Goal: Transaction & Acquisition: Obtain resource

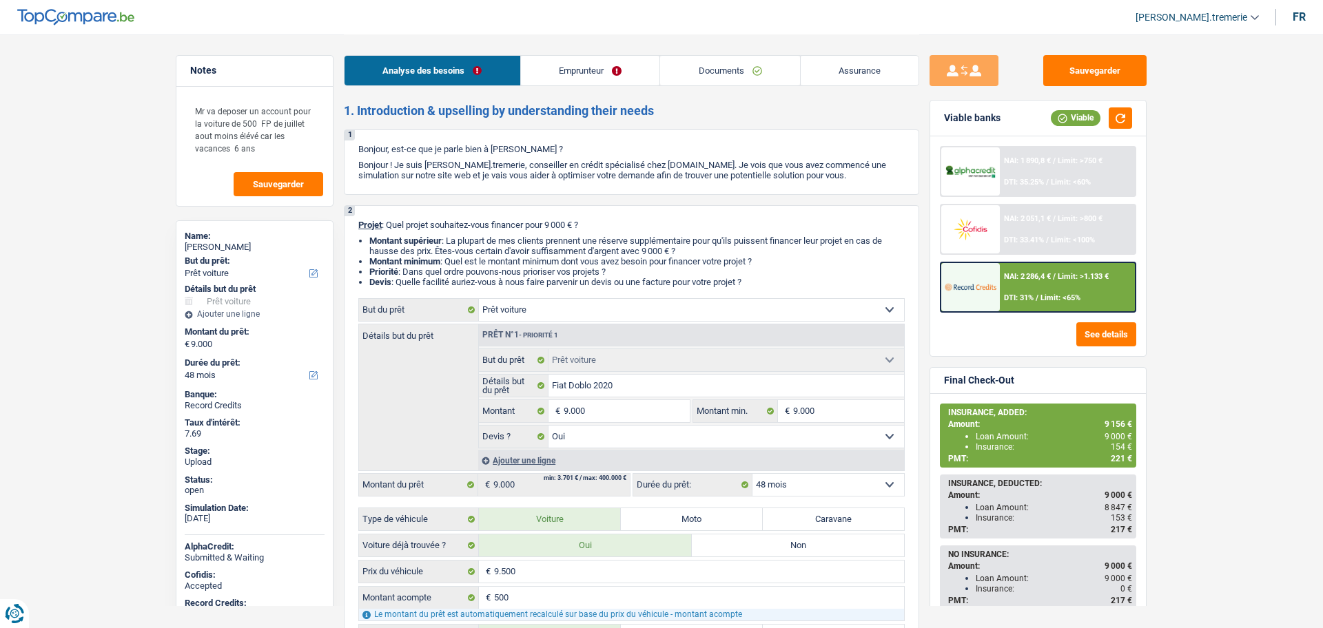
select select "car"
select select "48"
select select "car"
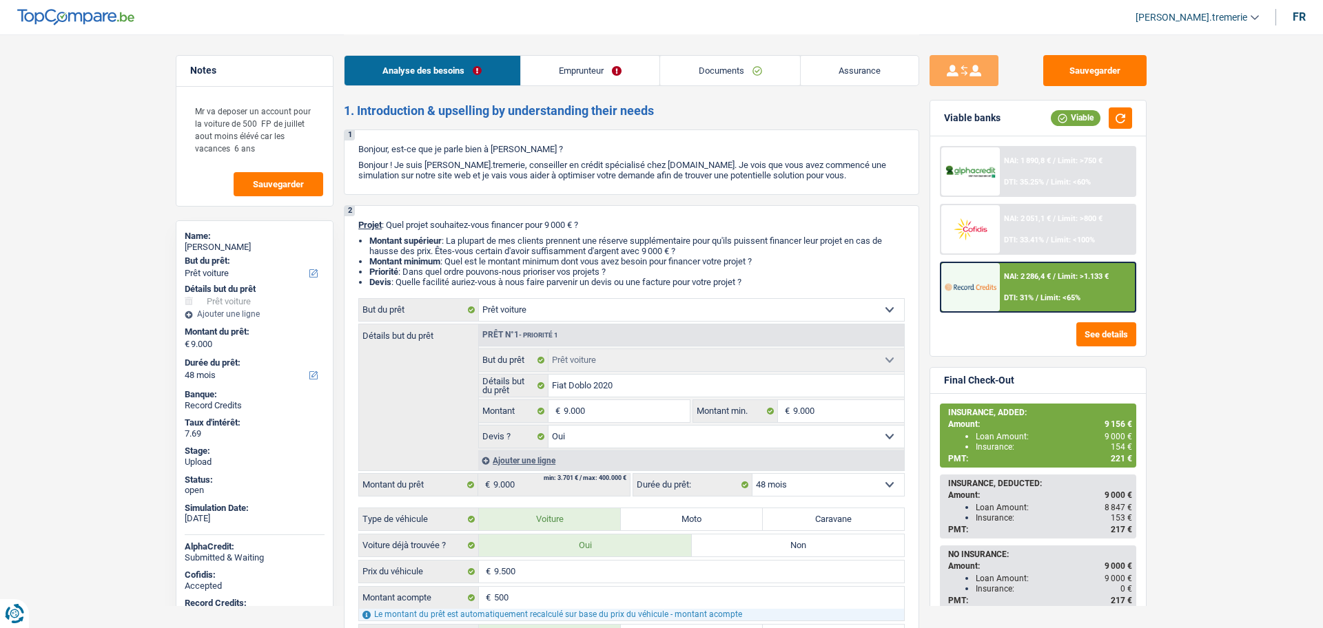
select select "yes"
select select "48"
select select "worker"
select select "netSalary"
select select "mealVouchers"
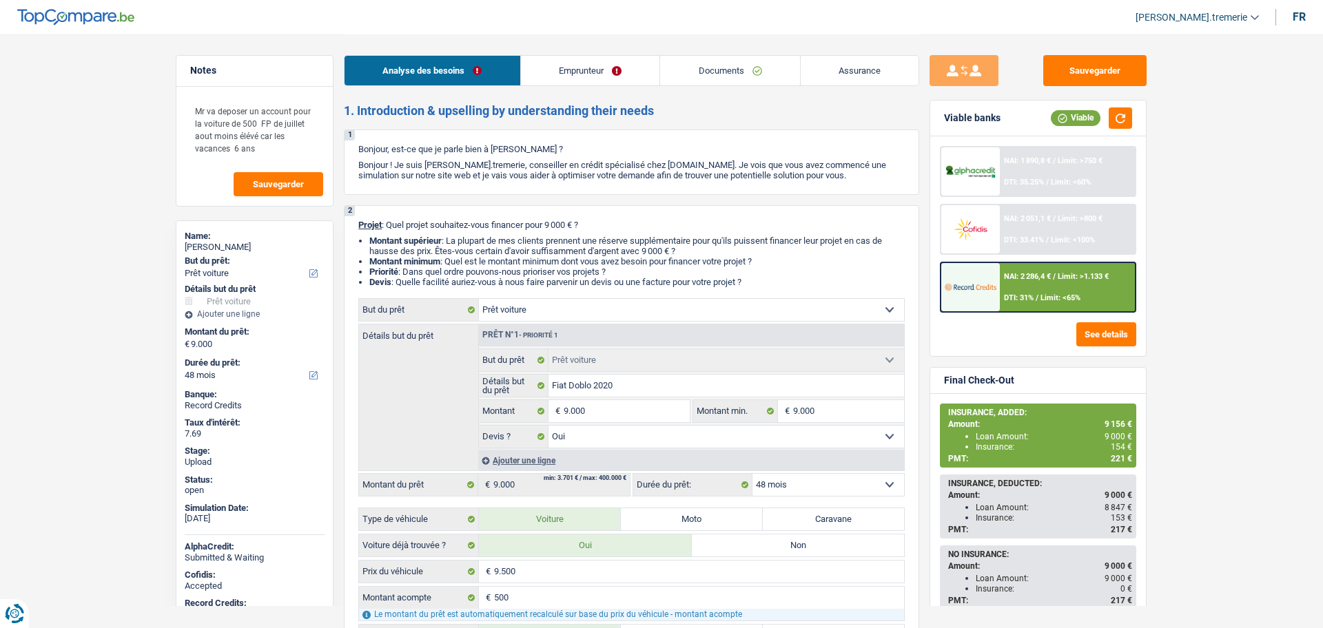
select select "familyAllowances"
select select "ownerWithMortgage"
select select "mortgage"
select select "300"
select select "cardOrCredit"
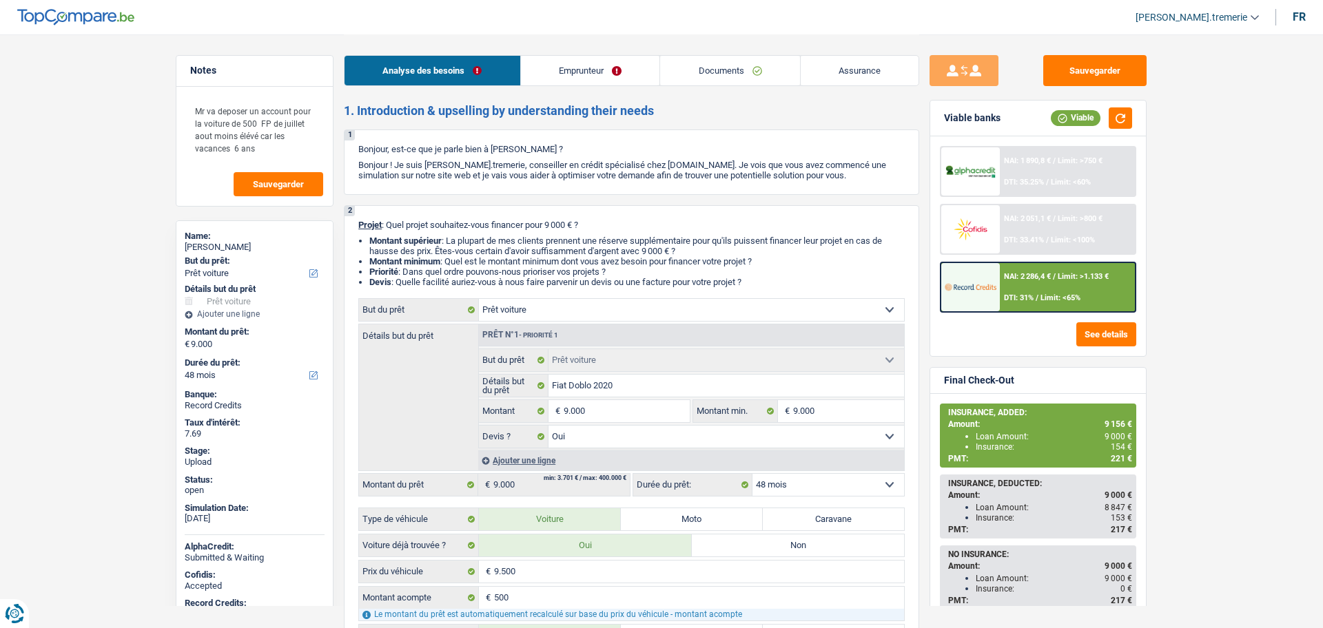
select select "car"
select select "yes"
select select "48"
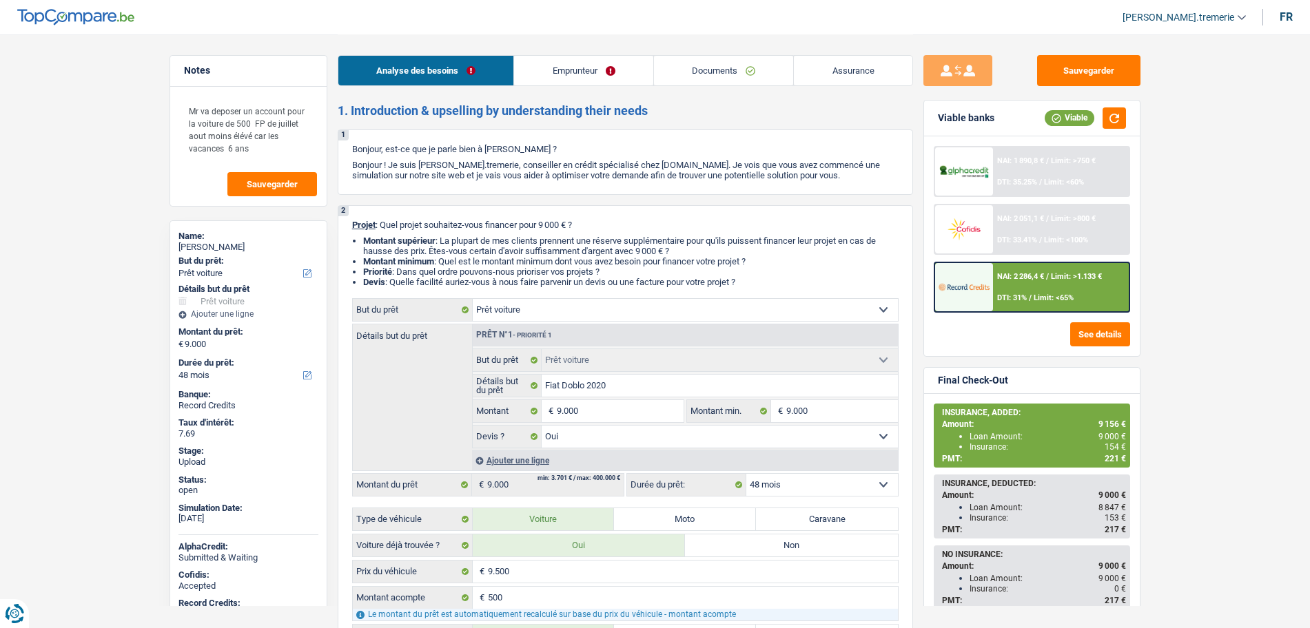
click at [526, 455] on div "Ajouter une ligne" at bounding box center [685, 461] width 426 height 20
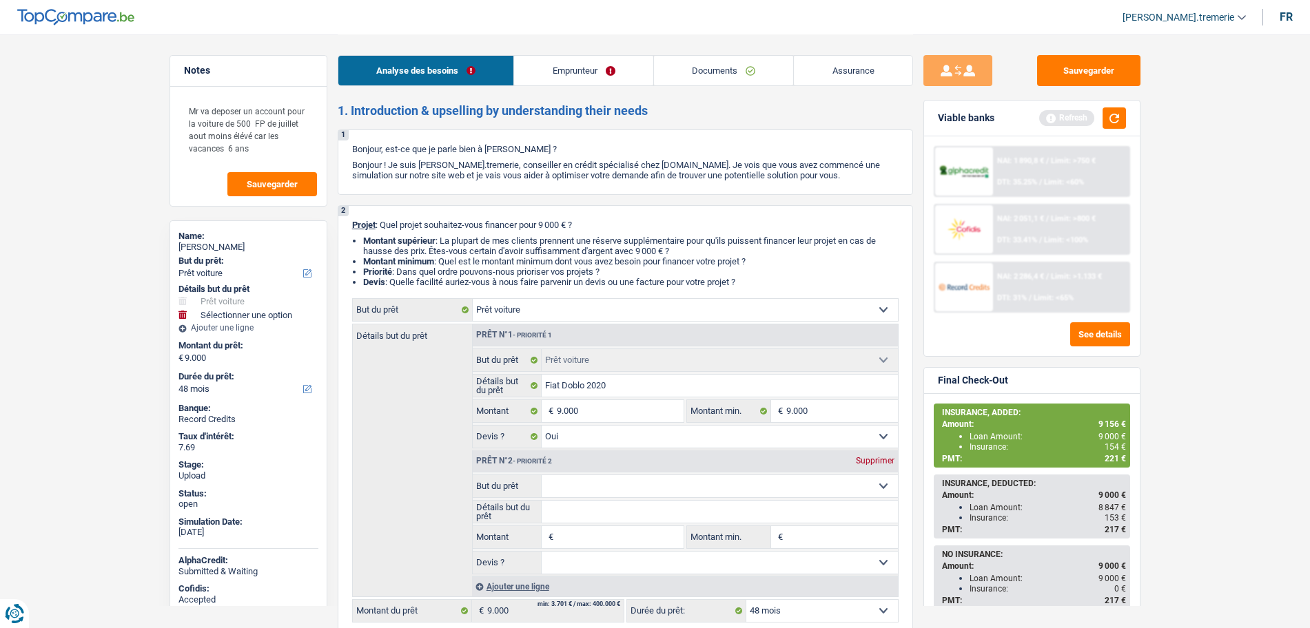
click at [566, 486] on select "Confort maison: meubles, textile, peinture, électroménager, outillage non-profe…" at bounding box center [720, 486] width 356 height 22
select select "insurance"
click at [542, 475] on select "Confort maison: meubles, textile, peinture, électroménager, outillage non-profe…" at bounding box center [720, 486] width 356 height 22
select select "insurance"
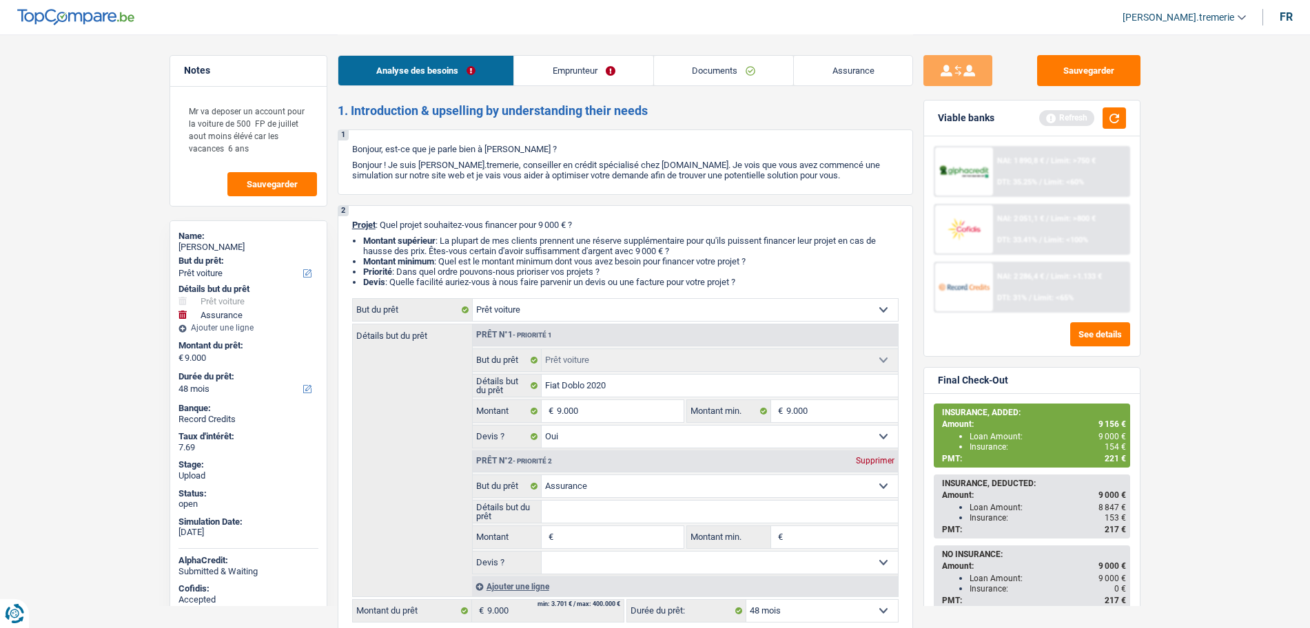
click at [591, 538] on input "Montant" at bounding box center [620, 537] width 126 height 22
type input "1"
type input "14"
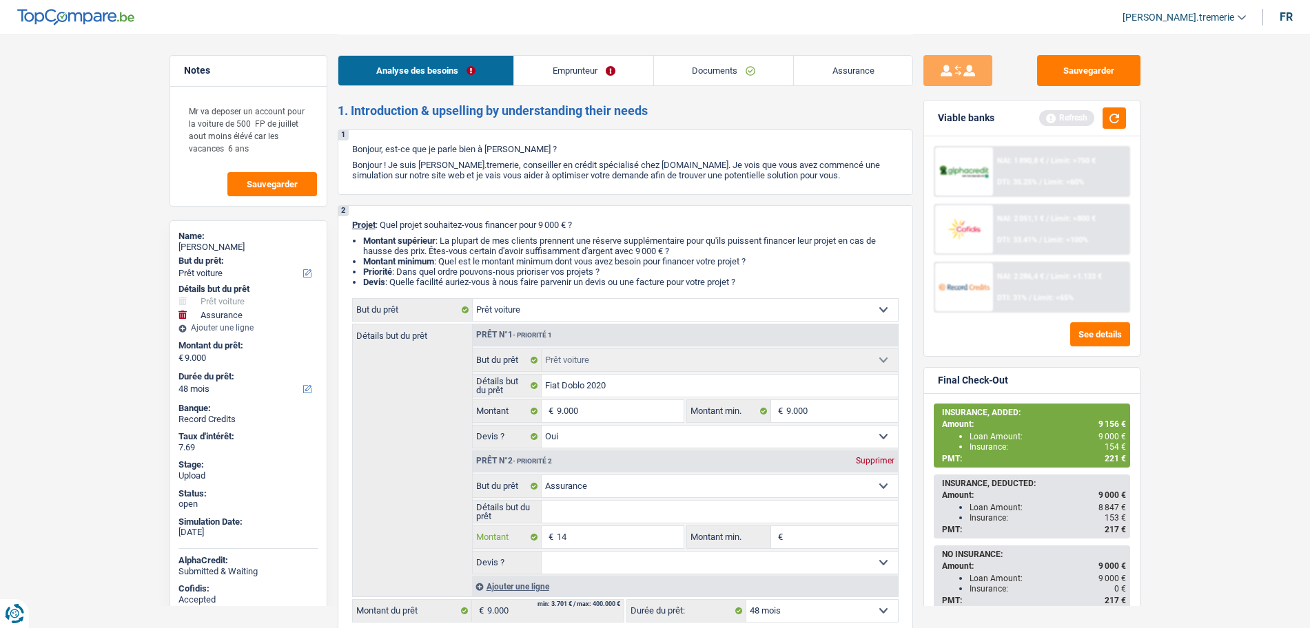
type input "1"
type input "15"
type input "155"
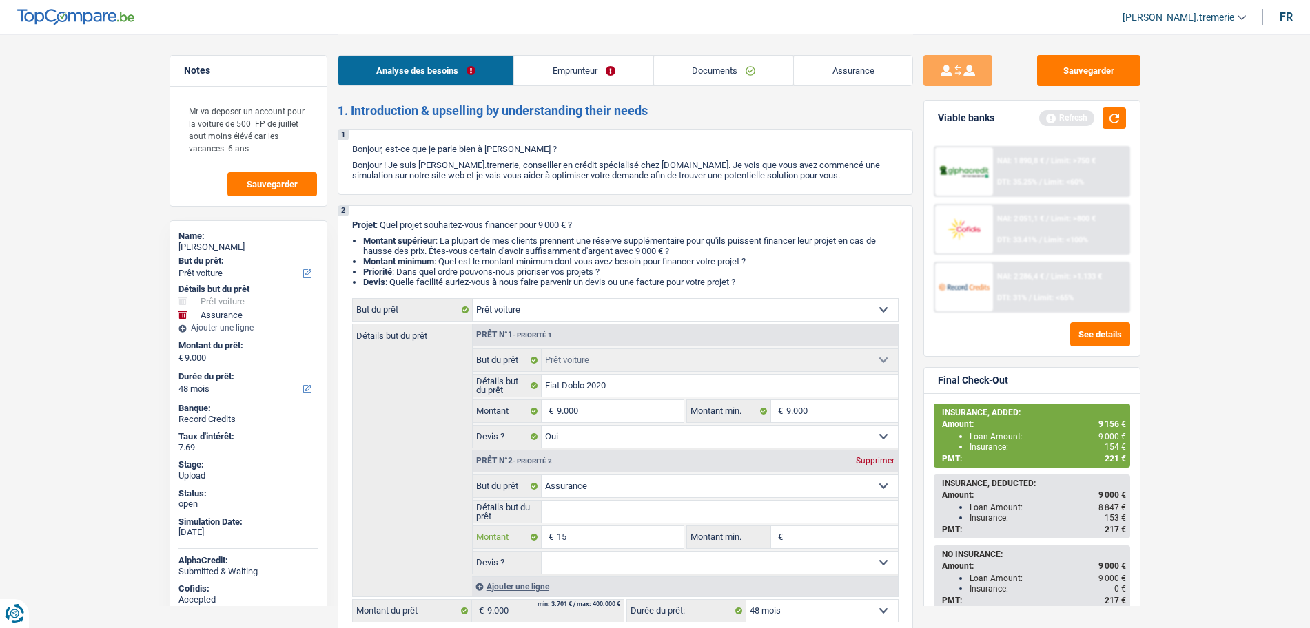
type input "155"
type input "9.155"
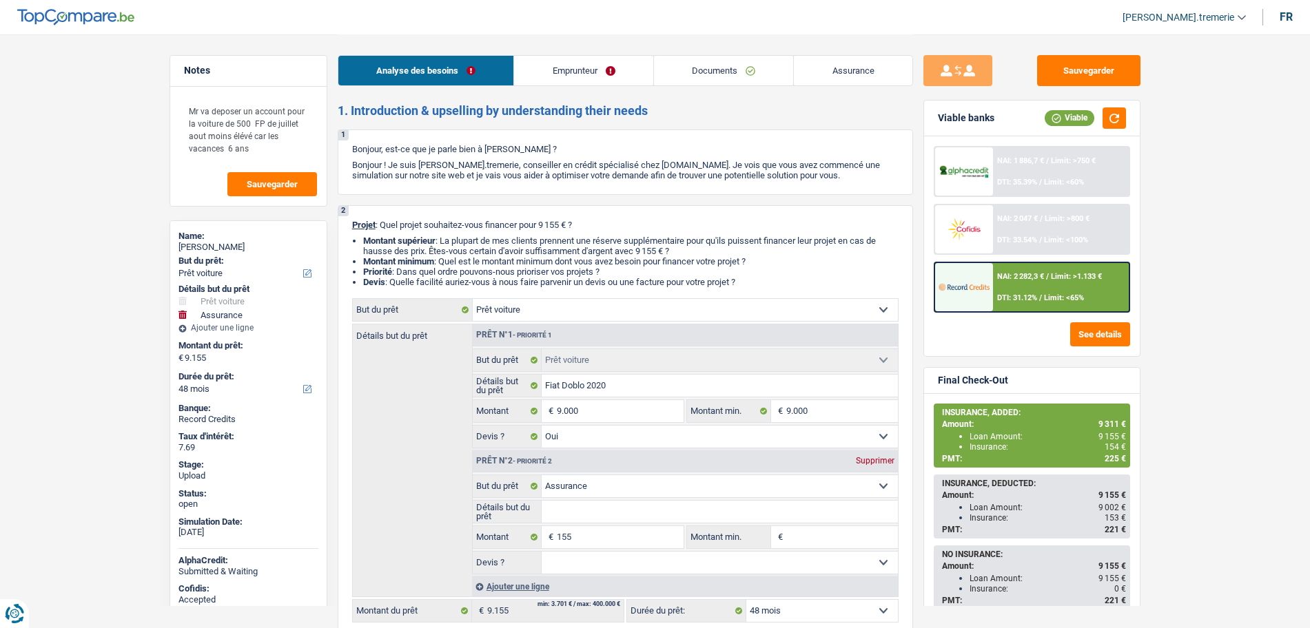
click at [1081, 287] on div "NAI: 2 282,3 € / Limit: >1.133 € DTI: 31.12% / Limit: <65%" at bounding box center [1061, 287] width 136 height 48
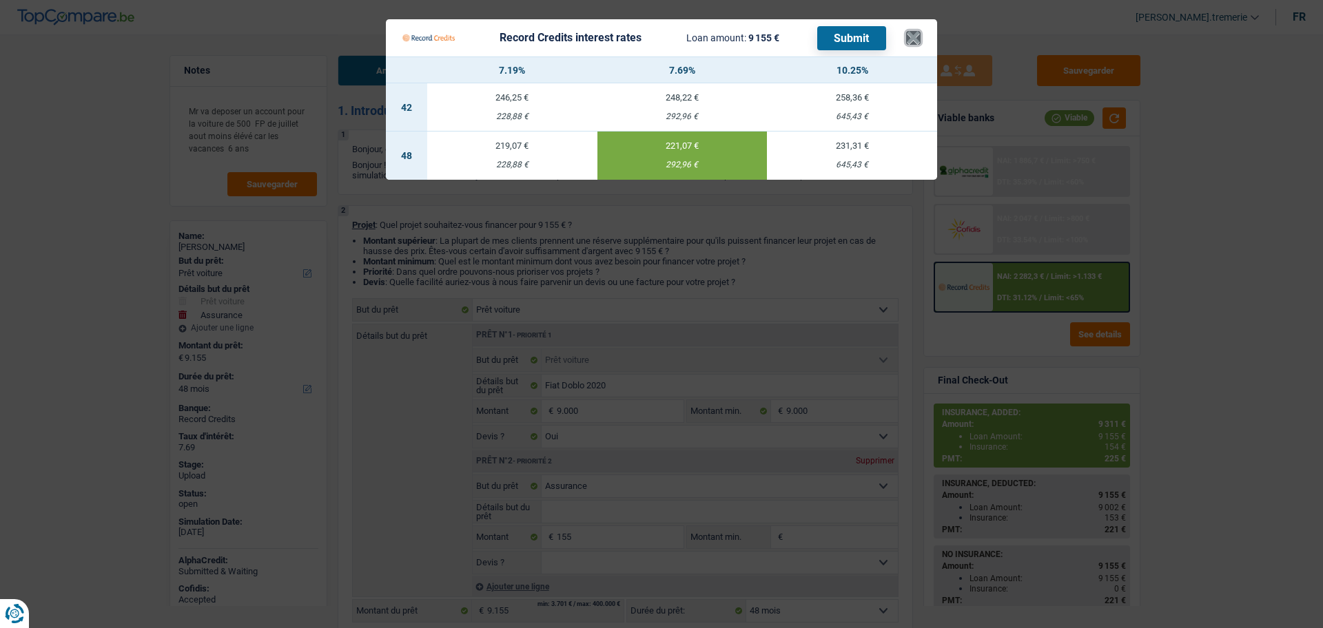
click at [914, 42] on button "×" at bounding box center [913, 38] width 14 height 14
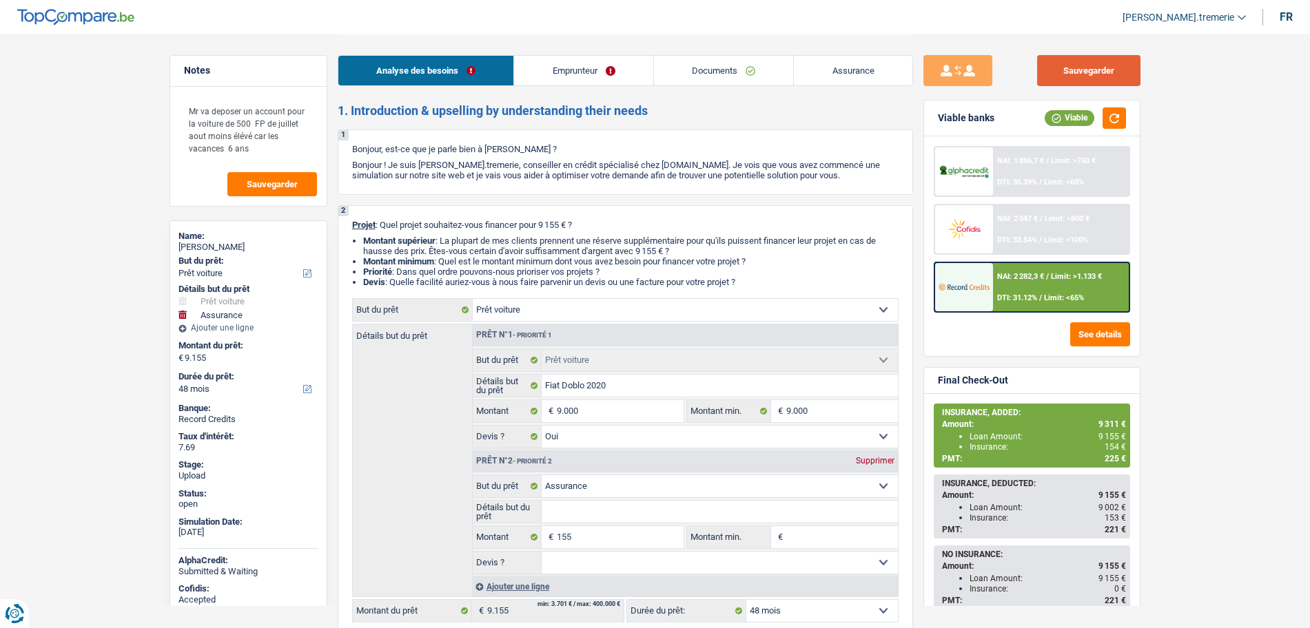
click at [1087, 79] on button "Sauvegarder" at bounding box center [1088, 70] width 103 height 31
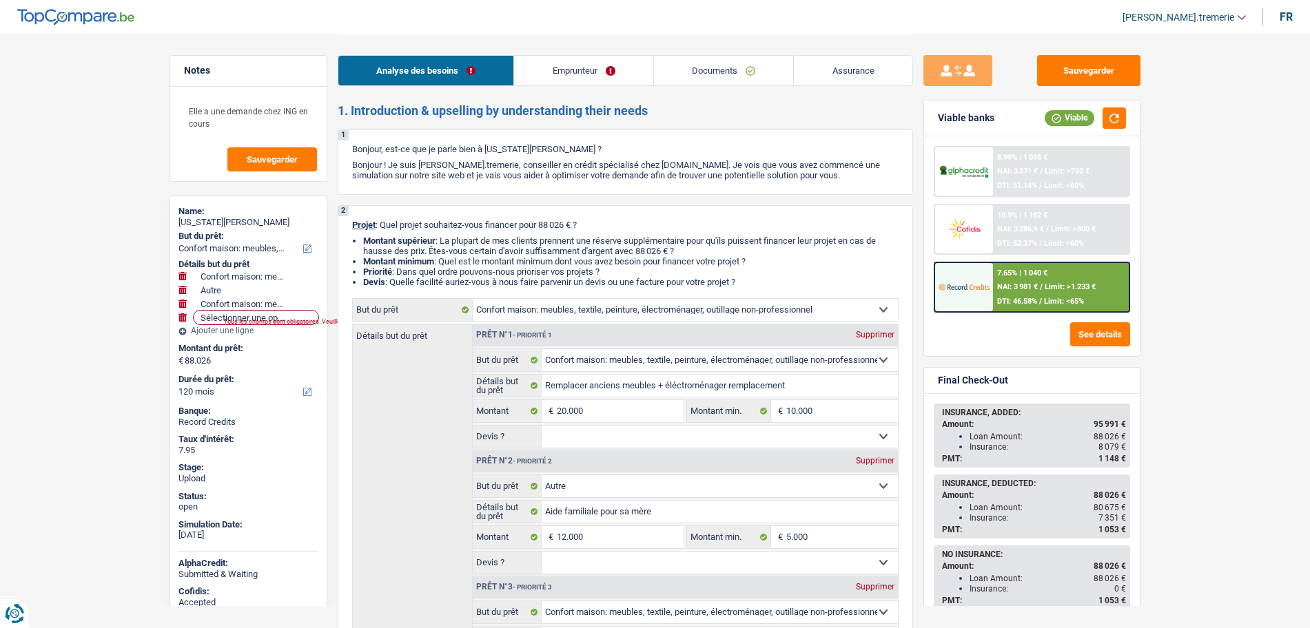
select select "household"
select select "other"
select select "household"
select select "120"
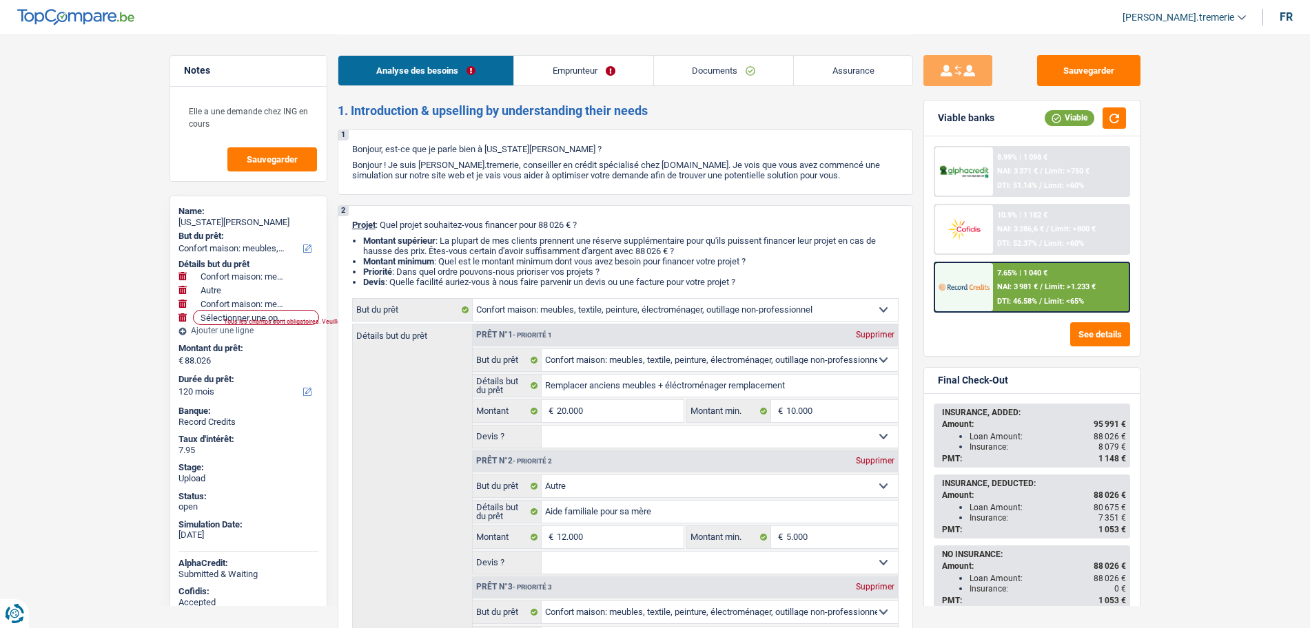
select select "household"
select select "other"
select select "household"
select select "120"
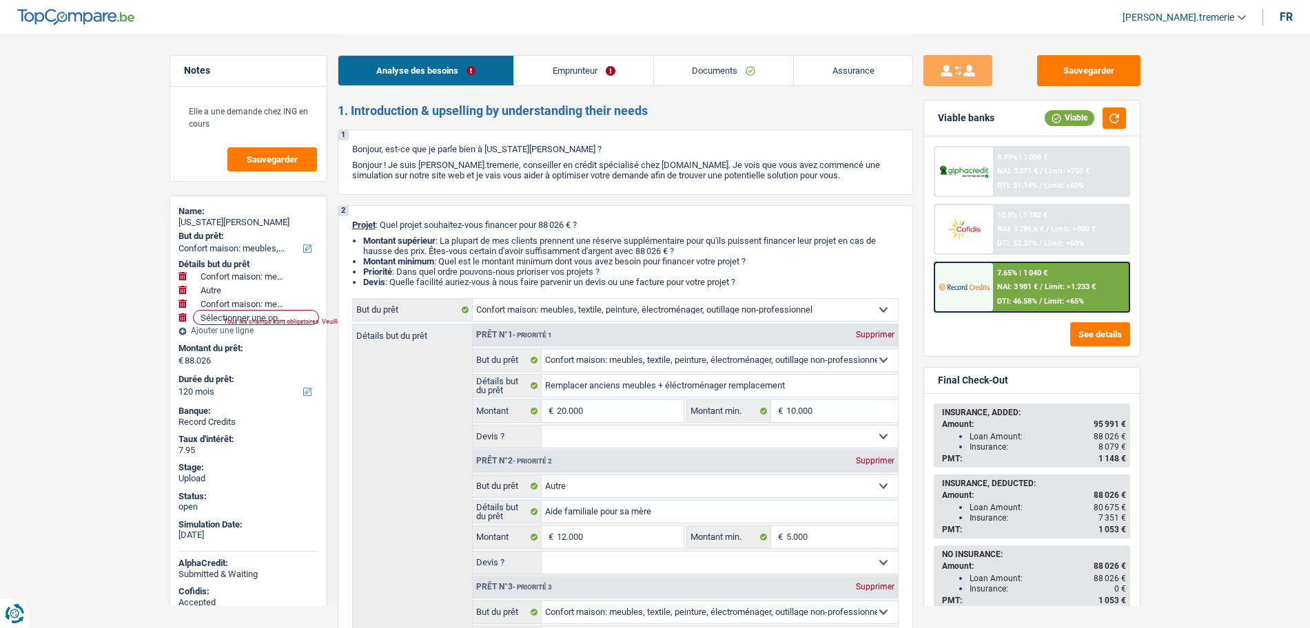
select select "publicEmployee"
select select "netSalary"
select select "mealVouchers"
select select "familyAllowances"
select select "ownerWithMortgage"
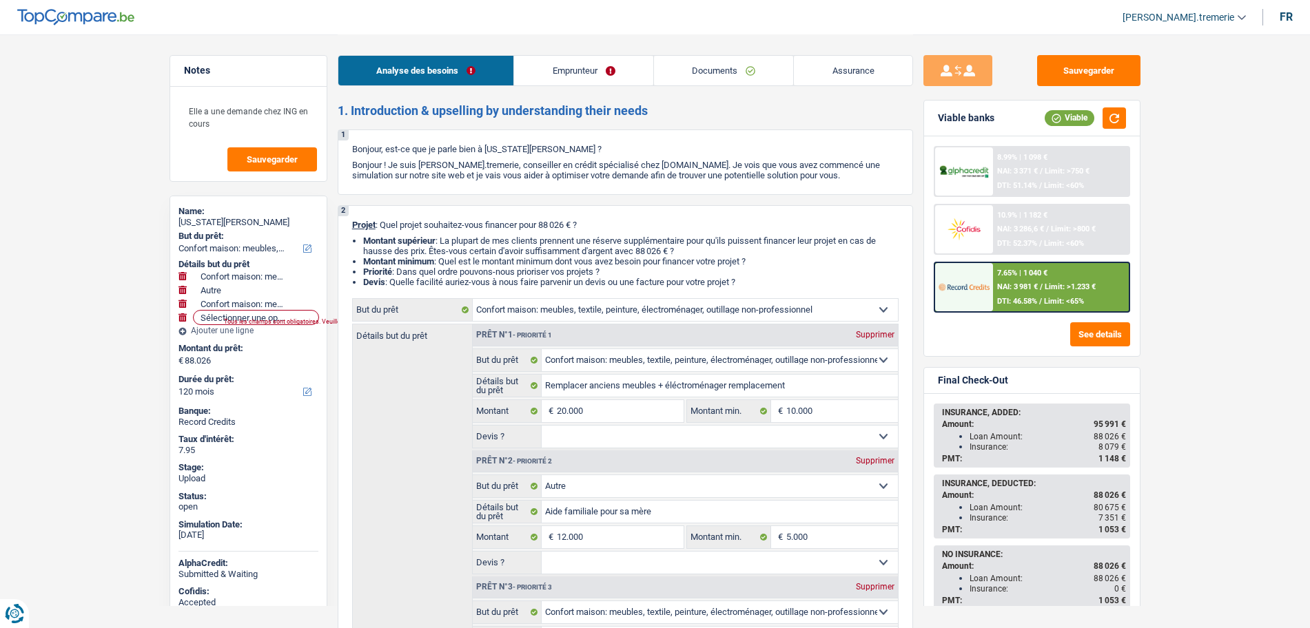
select select "mortgage"
select select "240"
select select "cardOrCredit"
select select "renovationLoan"
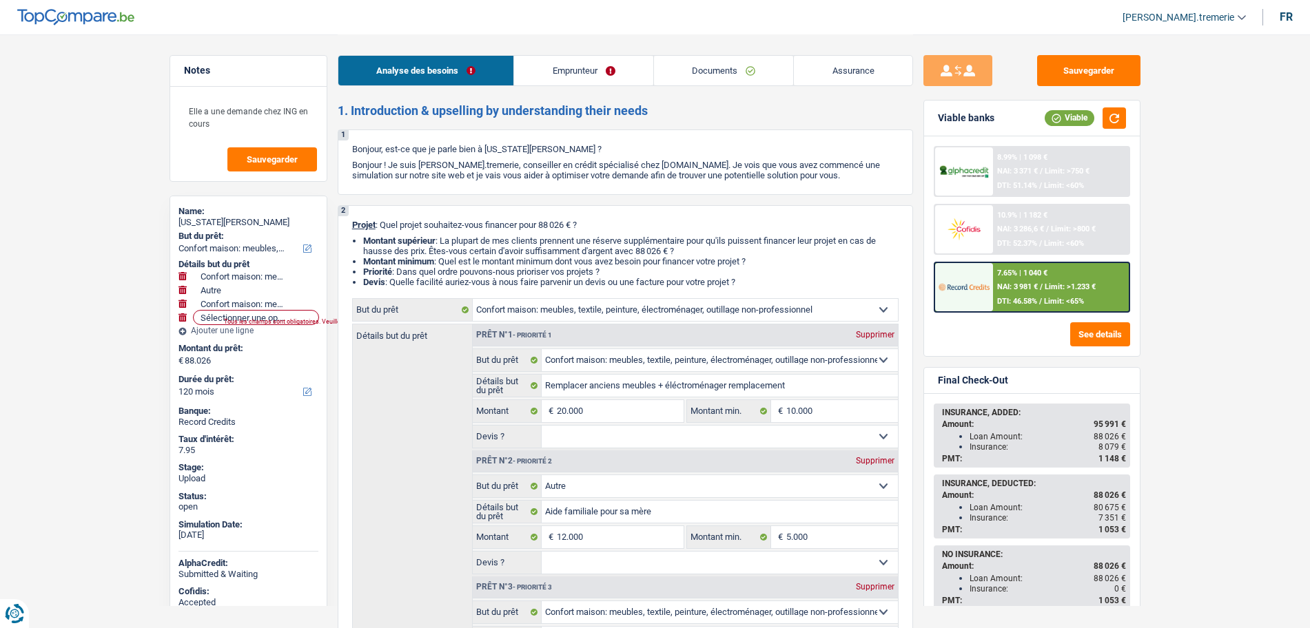
select select "84"
select select "household"
select select "other"
select select "household"
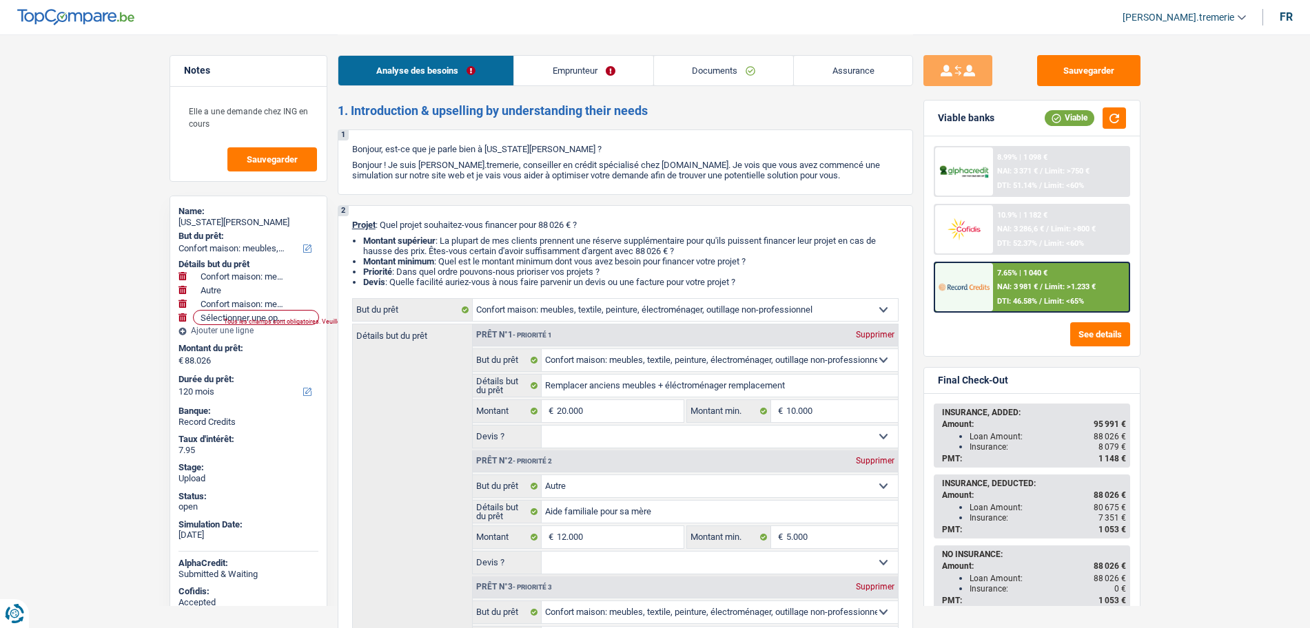
select select "120"
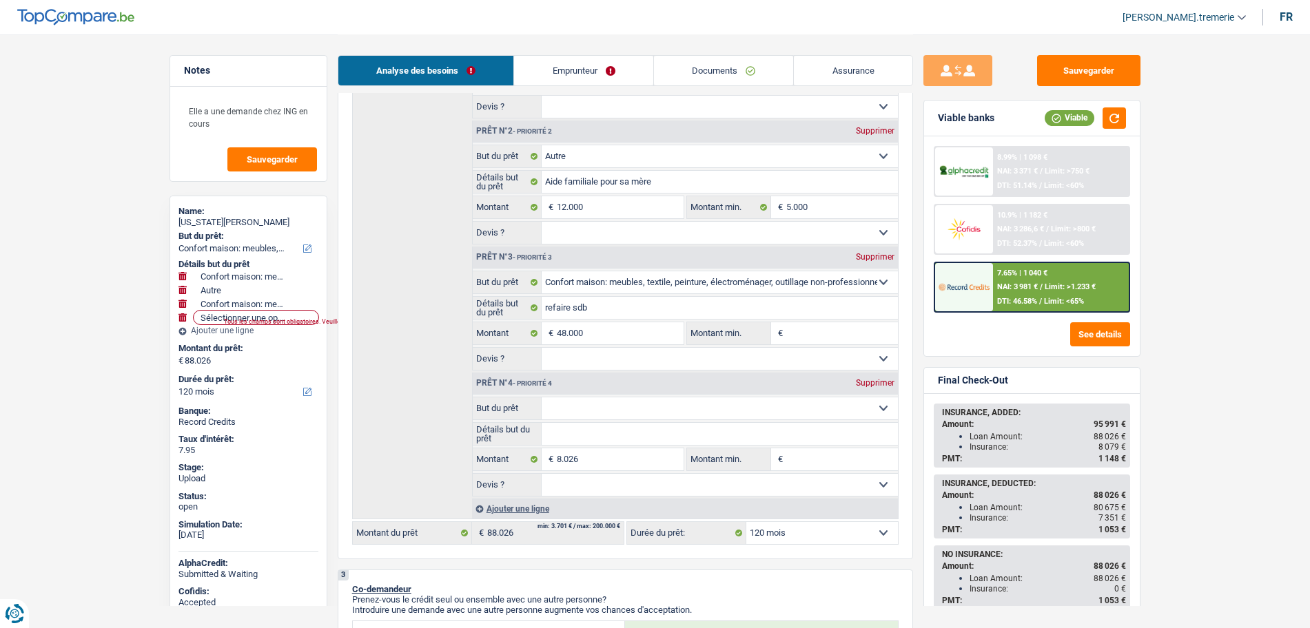
scroll to position [331, 0]
click at [872, 378] on div "Supprimer" at bounding box center [874, 382] width 45 height 8
type input "80.000"
select select "144"
type input "80.000"
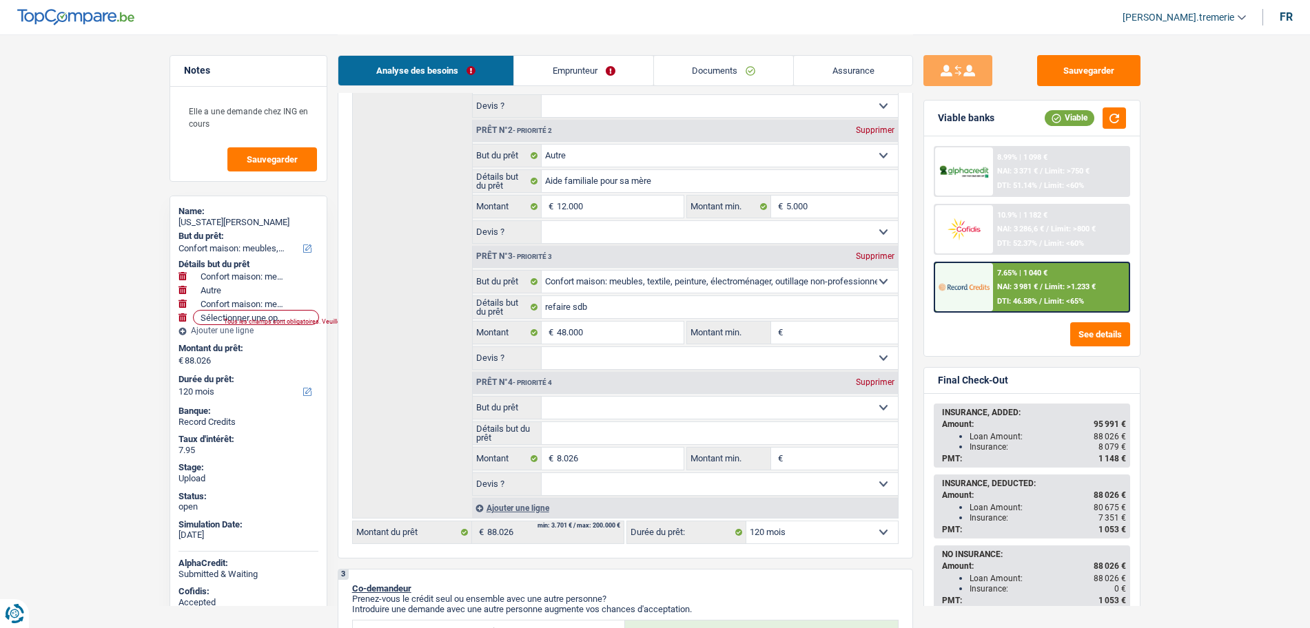
select select "144"
type input "80.000"
select select "144"
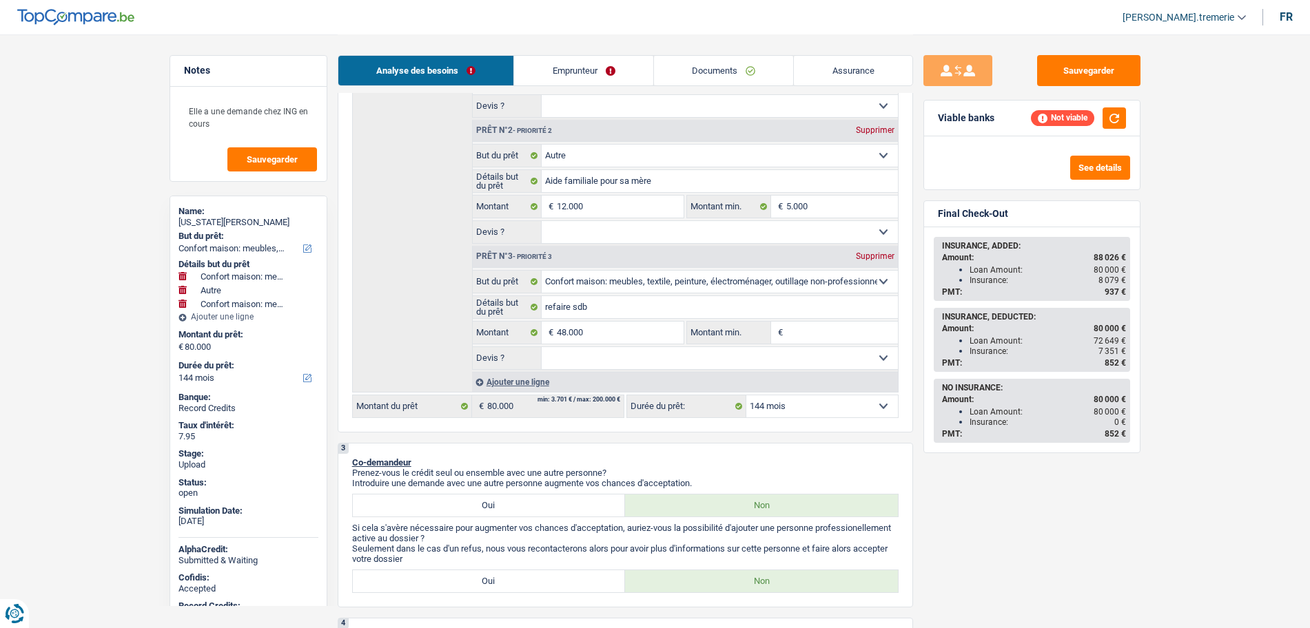
click at [537, 378] on div "Ajouter une ligne" at bounding box center [685, 382] width 426 height 20
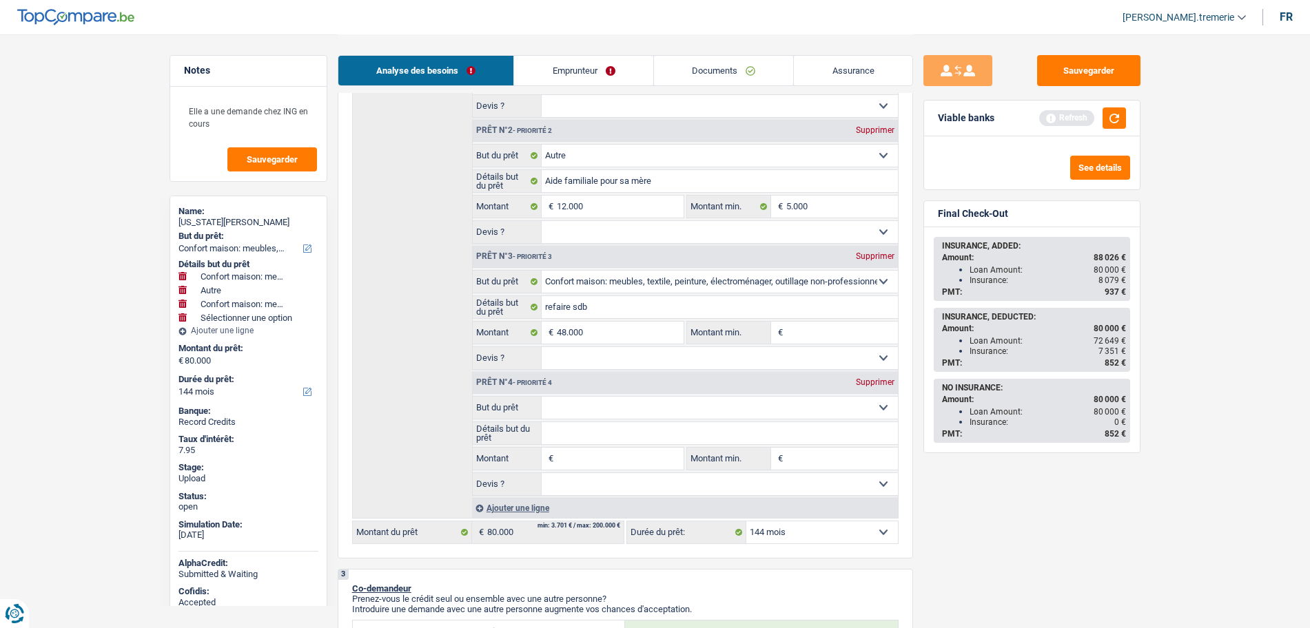
click at [598, 407] on select "Confort maison: meubles, textile, peinture, électroménager, outillage non-profe…" at bounding box center [720, 408] width 356 height 22
select select "insurance"
click at [542, 397] on select "Confort maison: meubles, textile, peinture, électroménager, outillage non-profe…" at bounding box center [720, 408] width 356 height 22
select select "insurance"
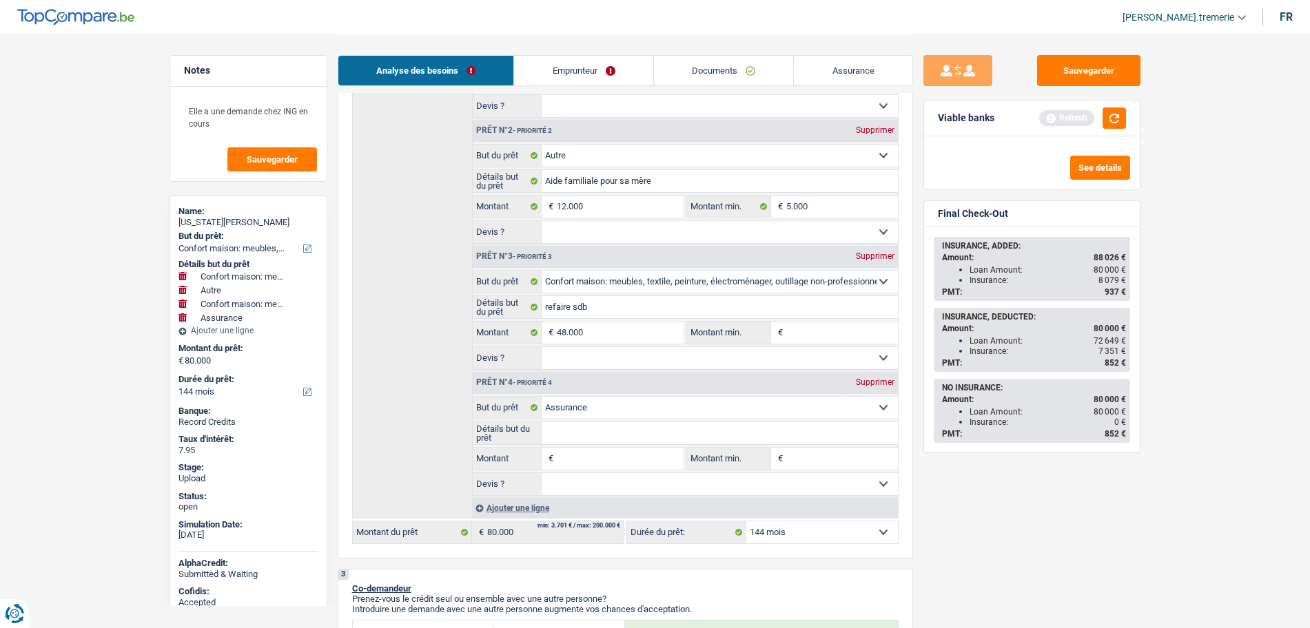
click at [602, 450] on input "Montant" at bounding box center [620, 459] width 126 height 22
type input "3"
type input "32"
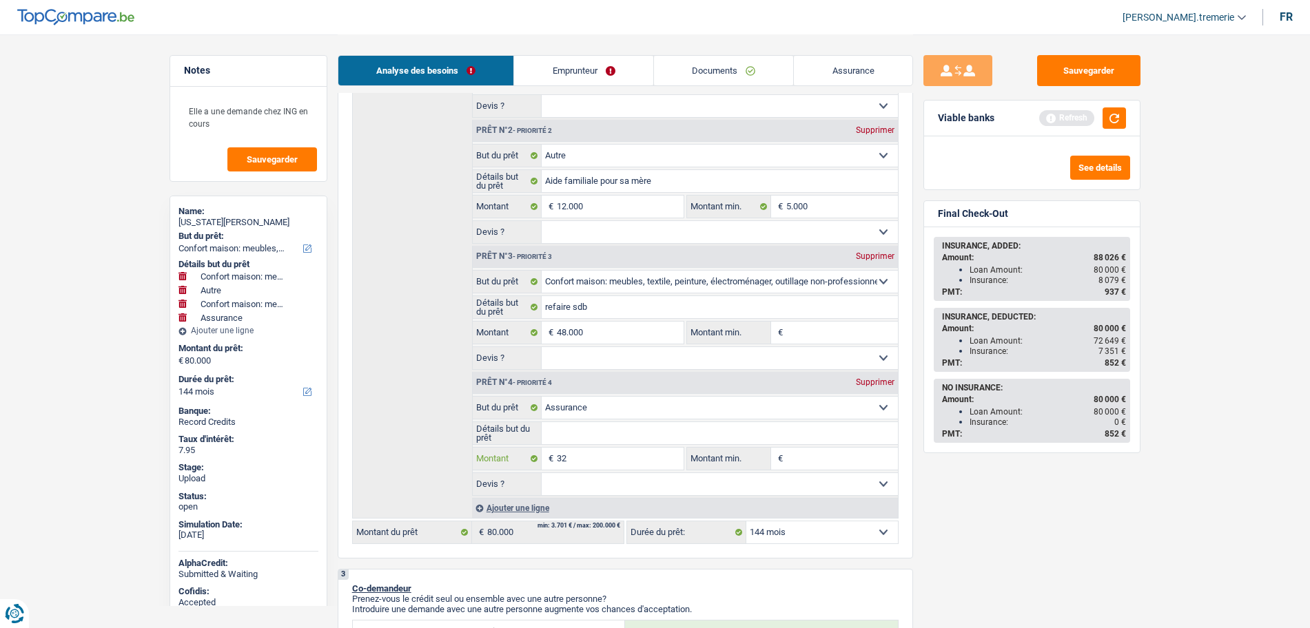
type input "322"
type input "32"
type input "323"
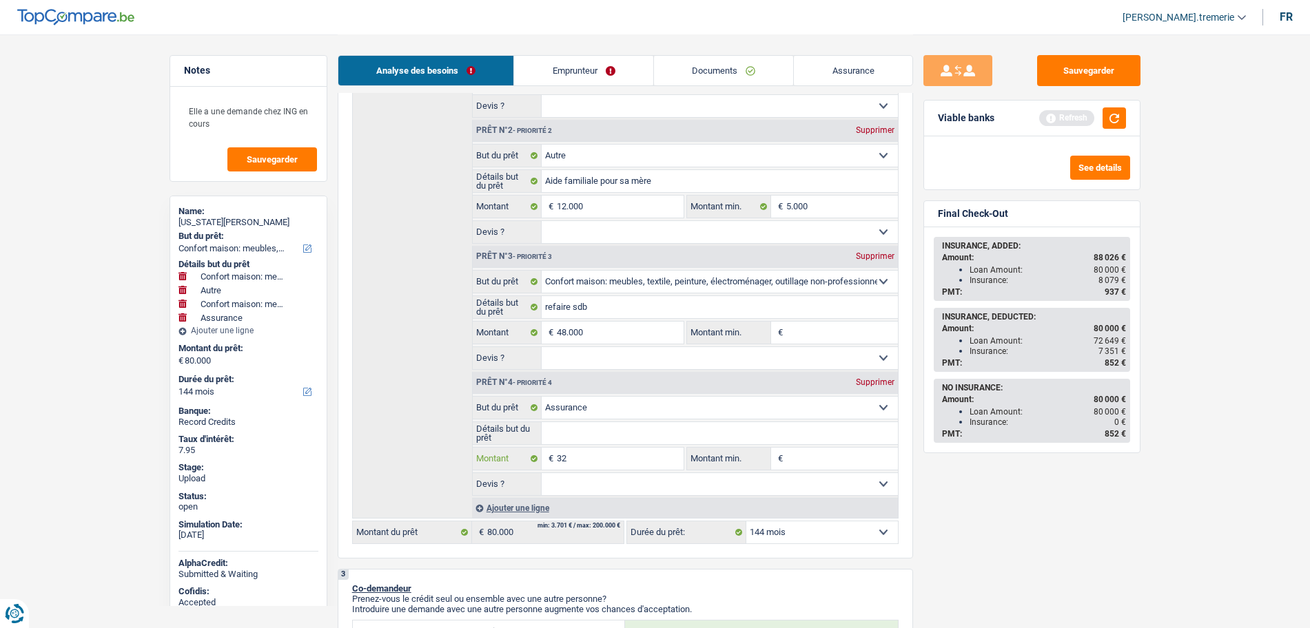
type input "323"
type input "3.230"
type input "83.230"
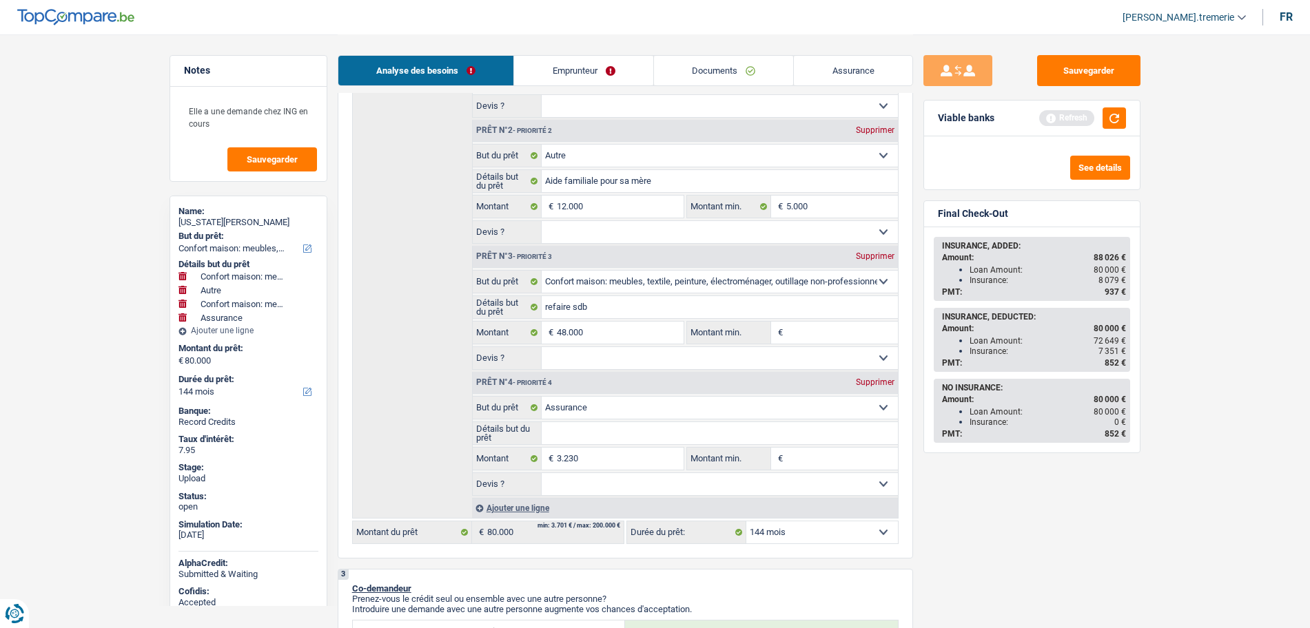
type input "83.230"
click at [783, 536] on select "12 mois 18 mois 24 mois 30 mois 36 mois 42 mois 48 mois 60 mois 72 mois 84 mois…" at bounding box center [822, 533] width 152 height 22
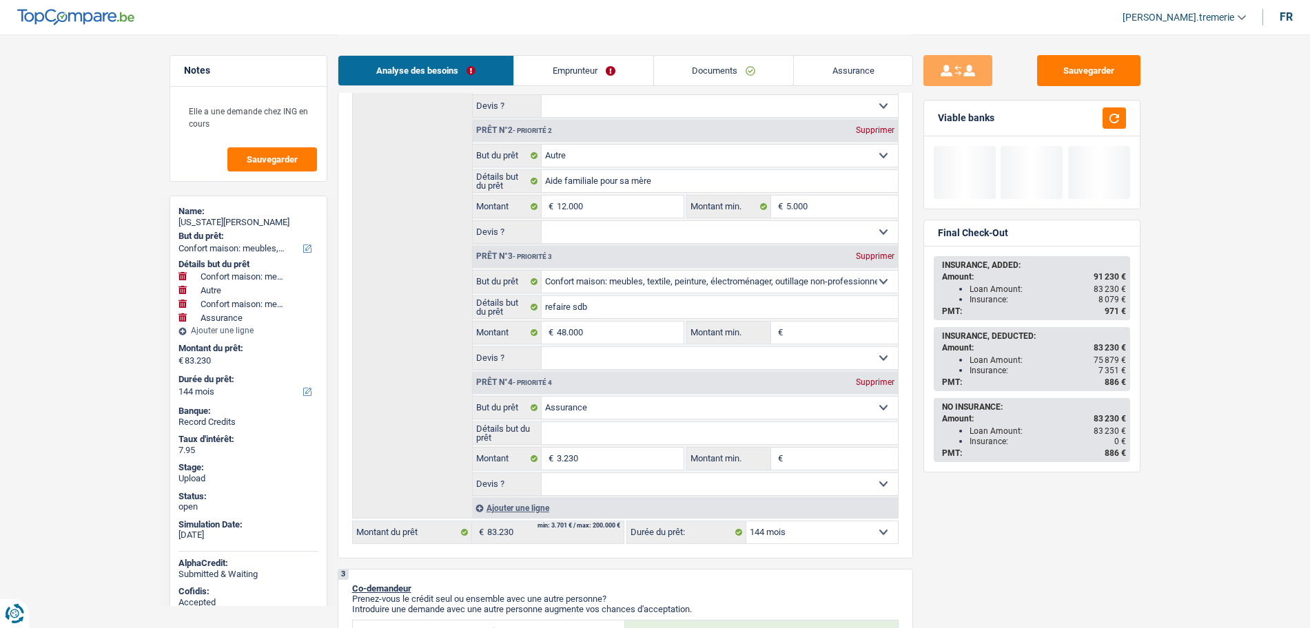
select select "120"
click at [746, 522] on select "12 mois 18 mois 24 mois 30 mois 36 mois 42 mois 48 mois 60 mois 72 mois 84 mois…" at bounding box center [822, 533] width 152 height 22
select select "120"
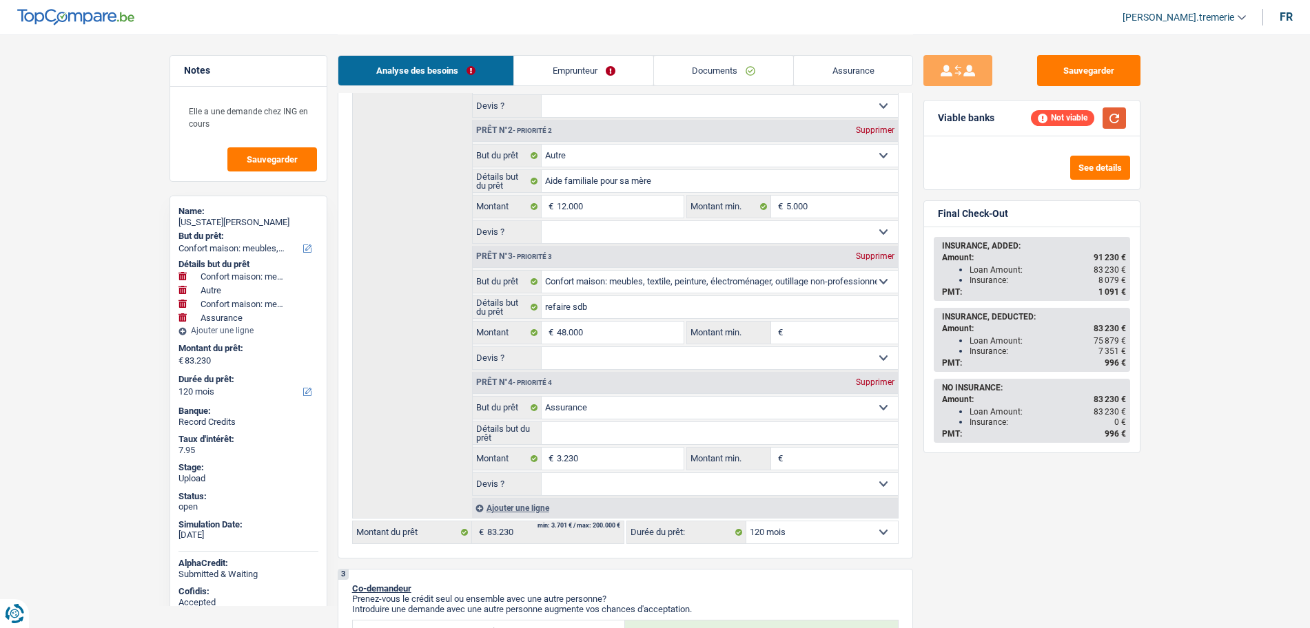
click at [1110, 113] on button "button" at bounding box center [1113, 117] width 23 height 21
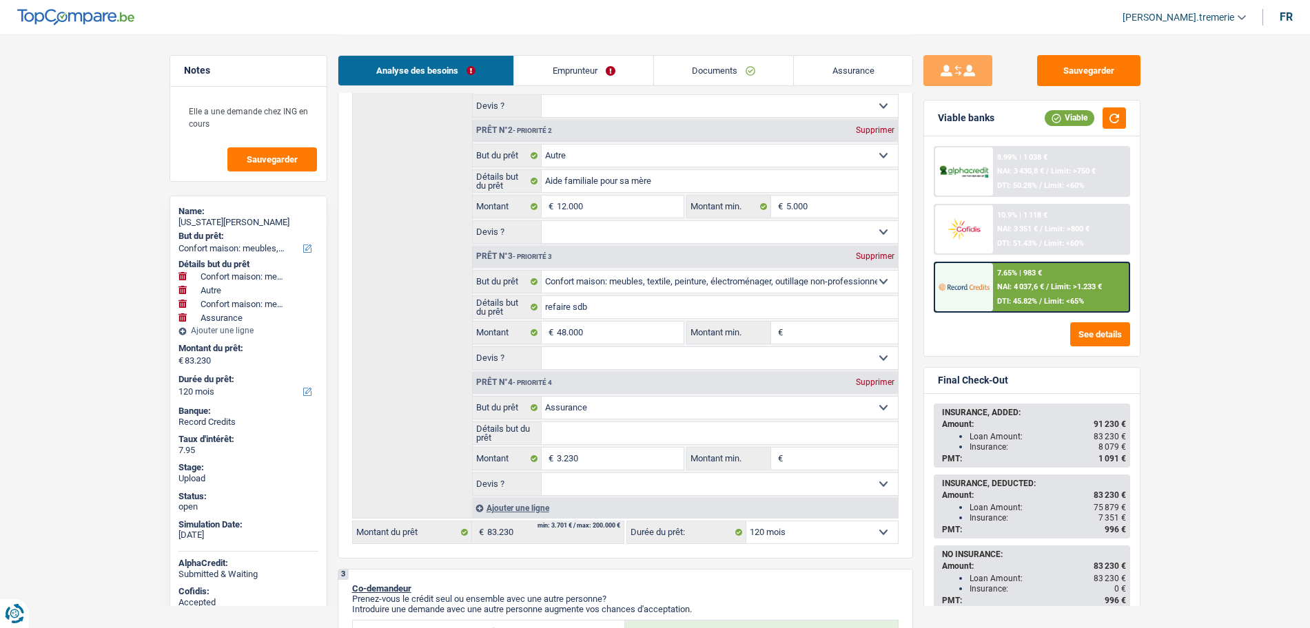
click at [1001, 291] on span "NAI: 4 037,6 €" at bounding box center [1020, 287] width 47 height 9
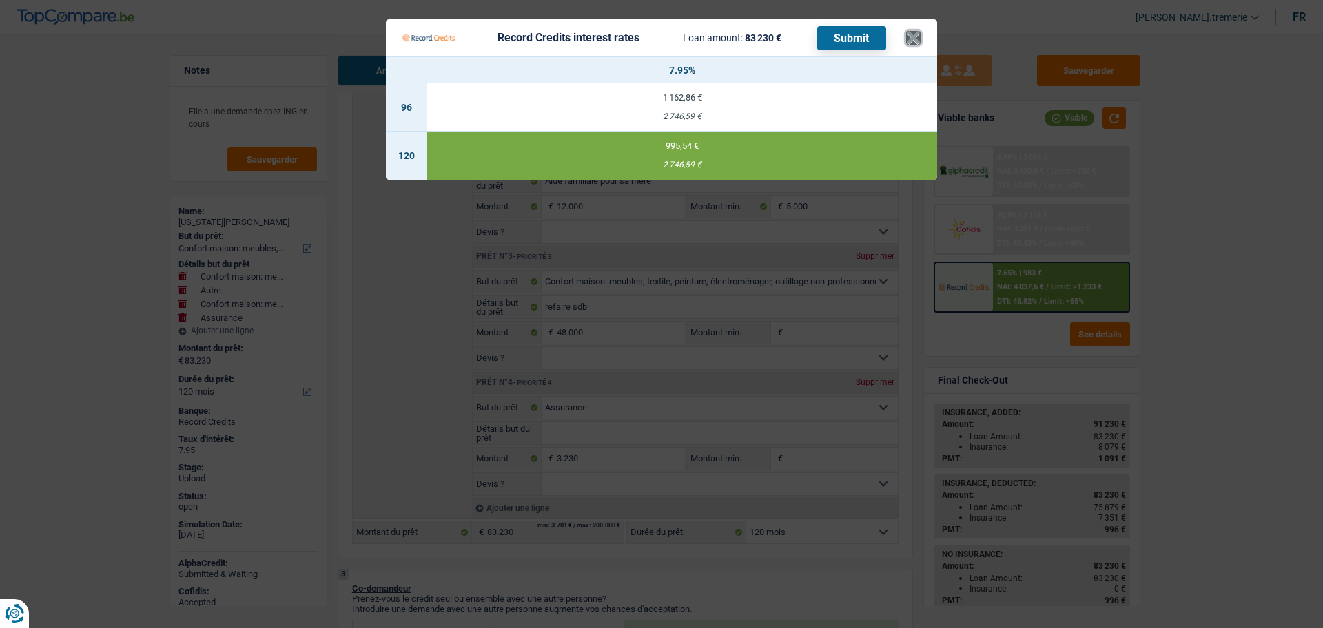
click at [914, 45] on button "×" at bounding box center [913, 38] width 14 height 14
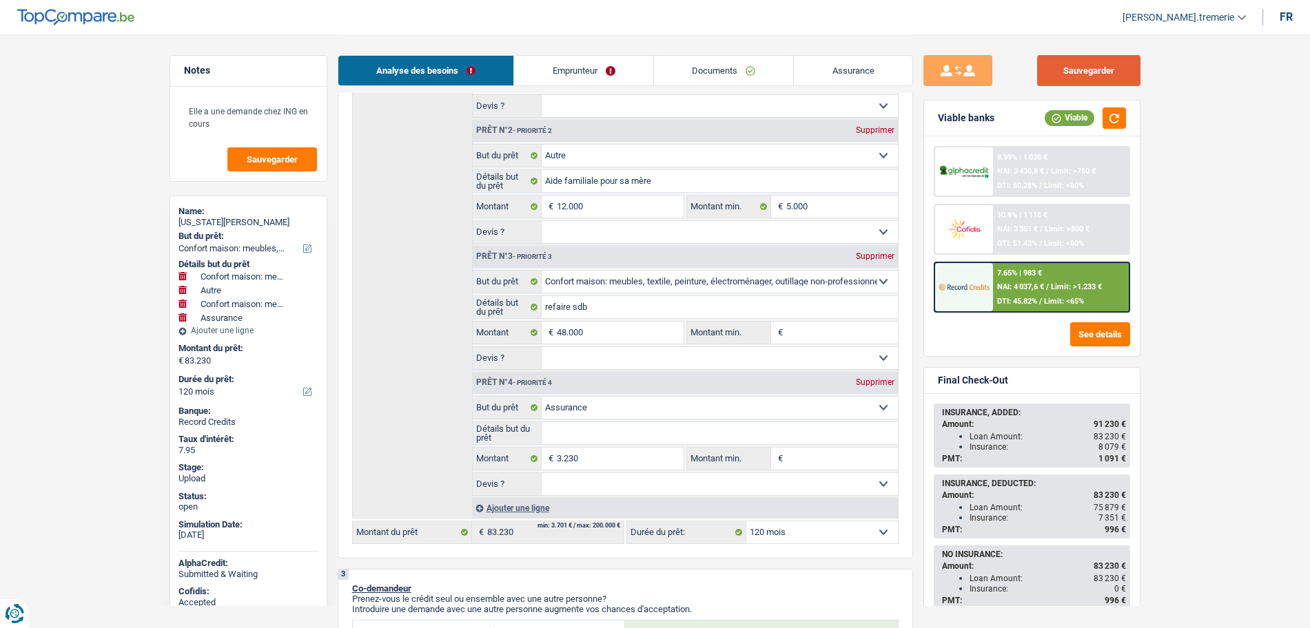
click at [1096, 76] on button "Sauvegarder" at bounding box center [1088, 70] width 103 height 31
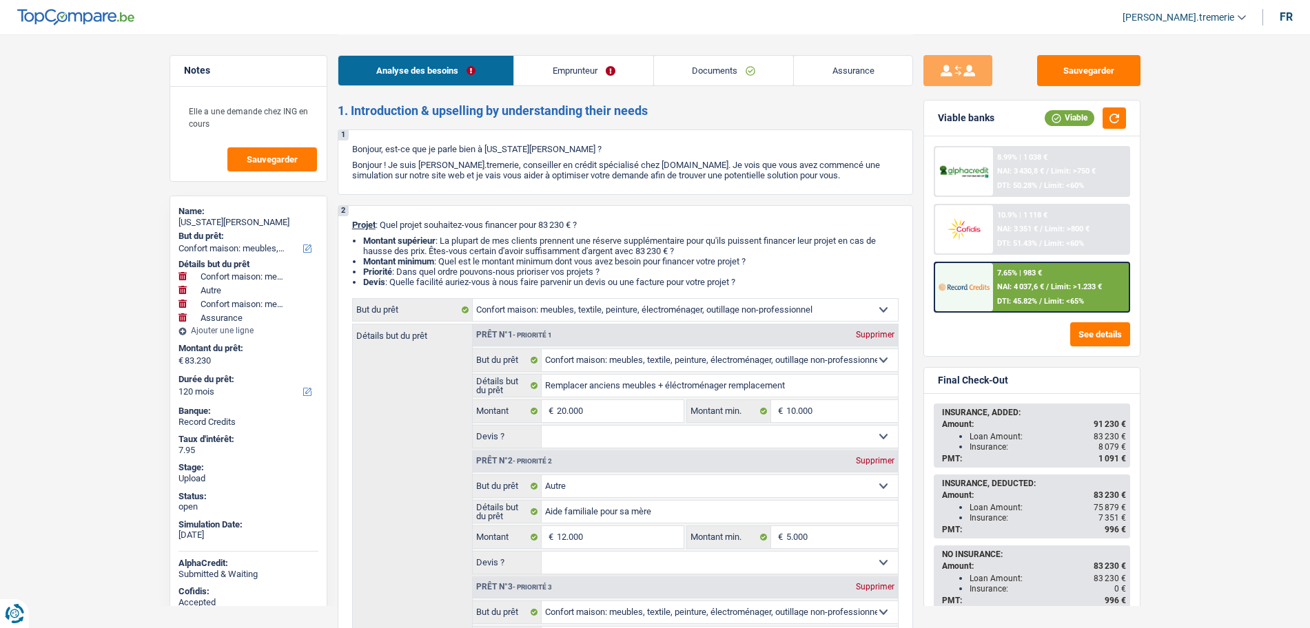
select select "household"
select select "other"
select select "household"
select select "insurance"
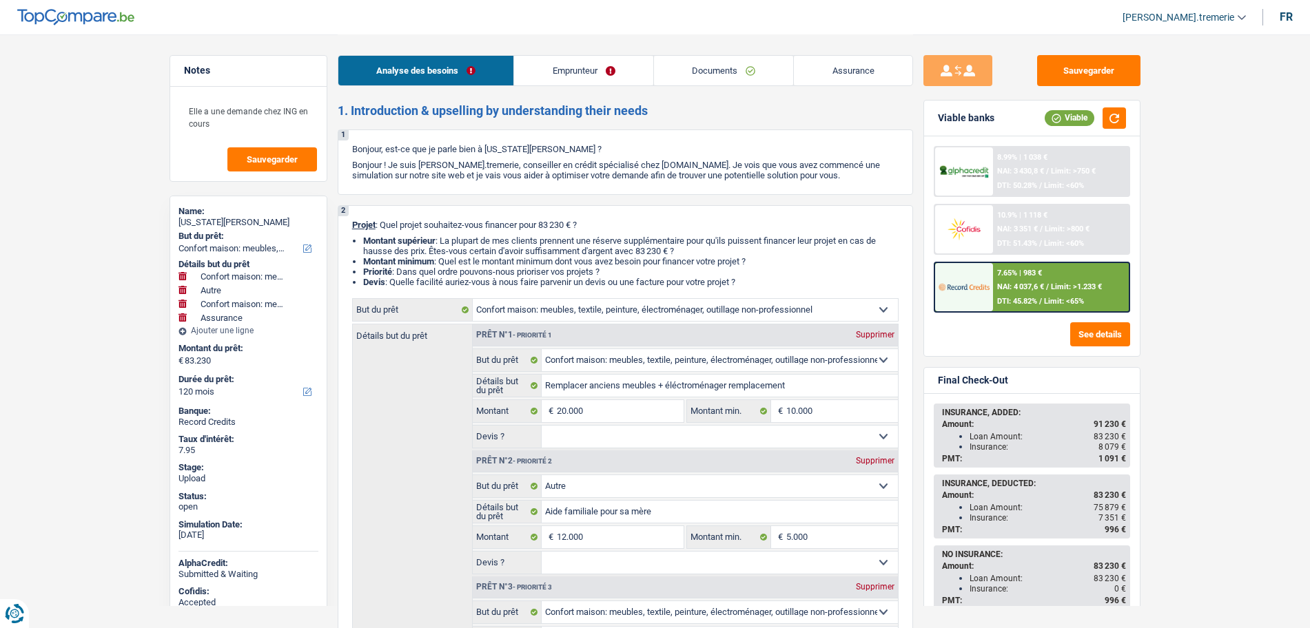
select select "120"
select select "household"
select select "other"
select select "household"
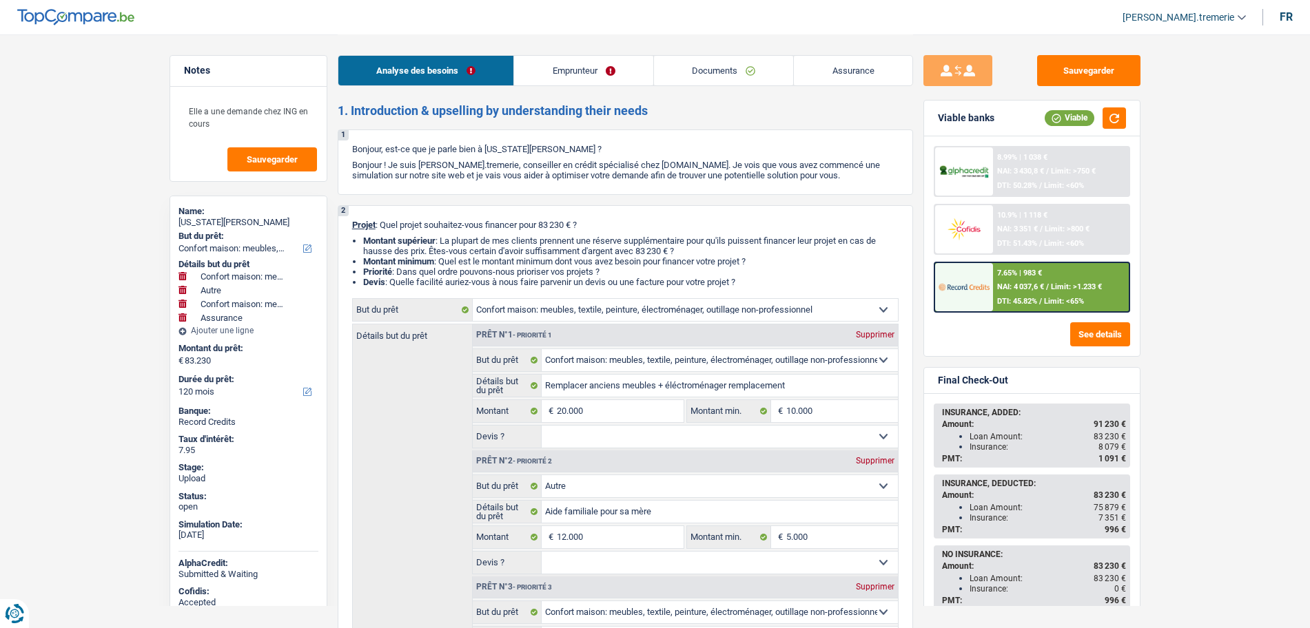
select select "insurance"
select select "120"
select select "publicEmployee"
select select "netSalary"
select select "mealVouchers"
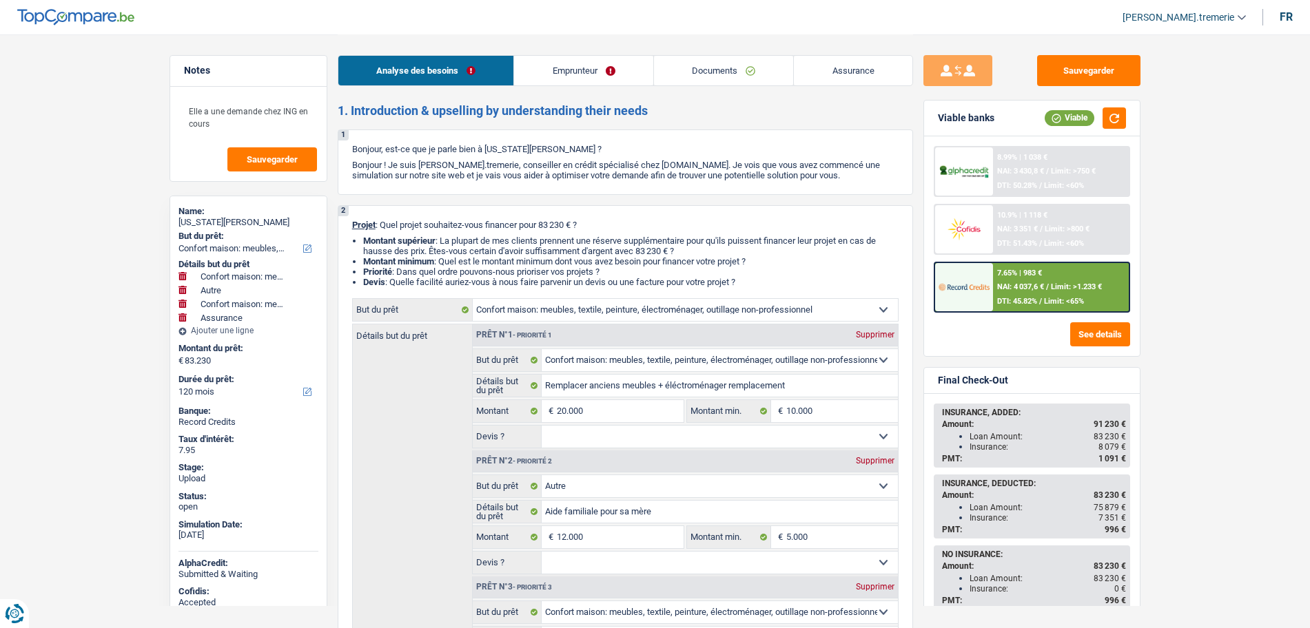
select select "familyAllowances"
select select "ownerWithMortgage"
select select "mortgage"
select select "240"
select select "cardOrCredit"
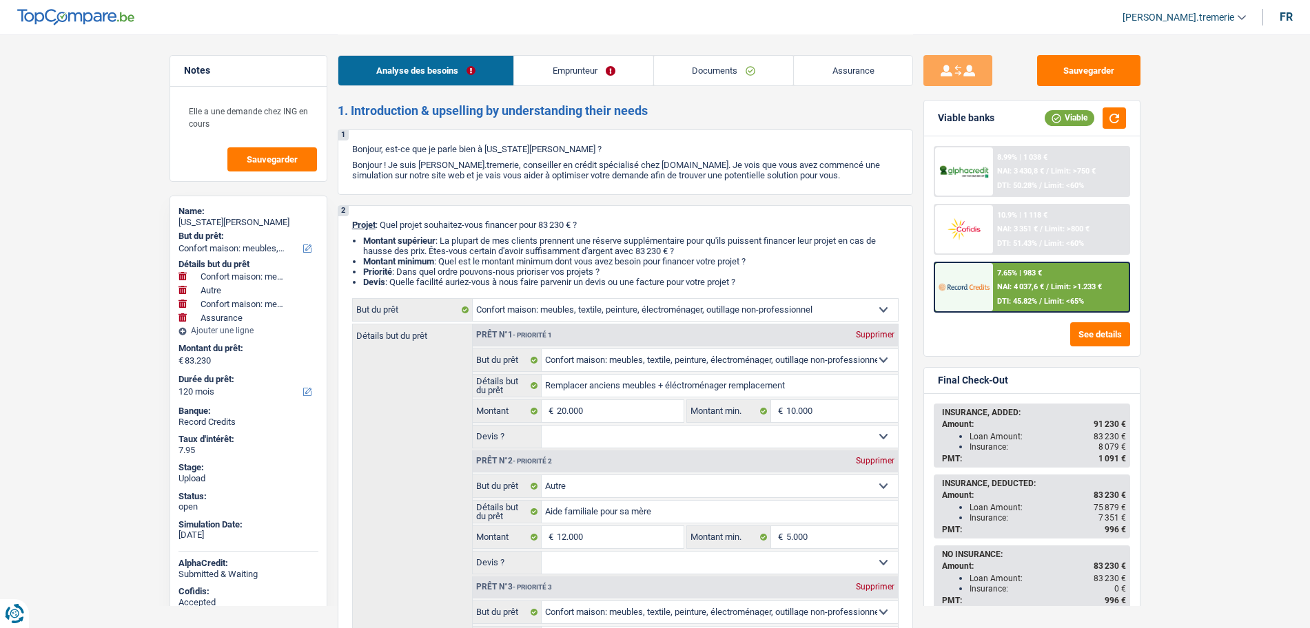
select select "cardOrCredit"
select select "renovationLoan"
select select "84"
select select "household"
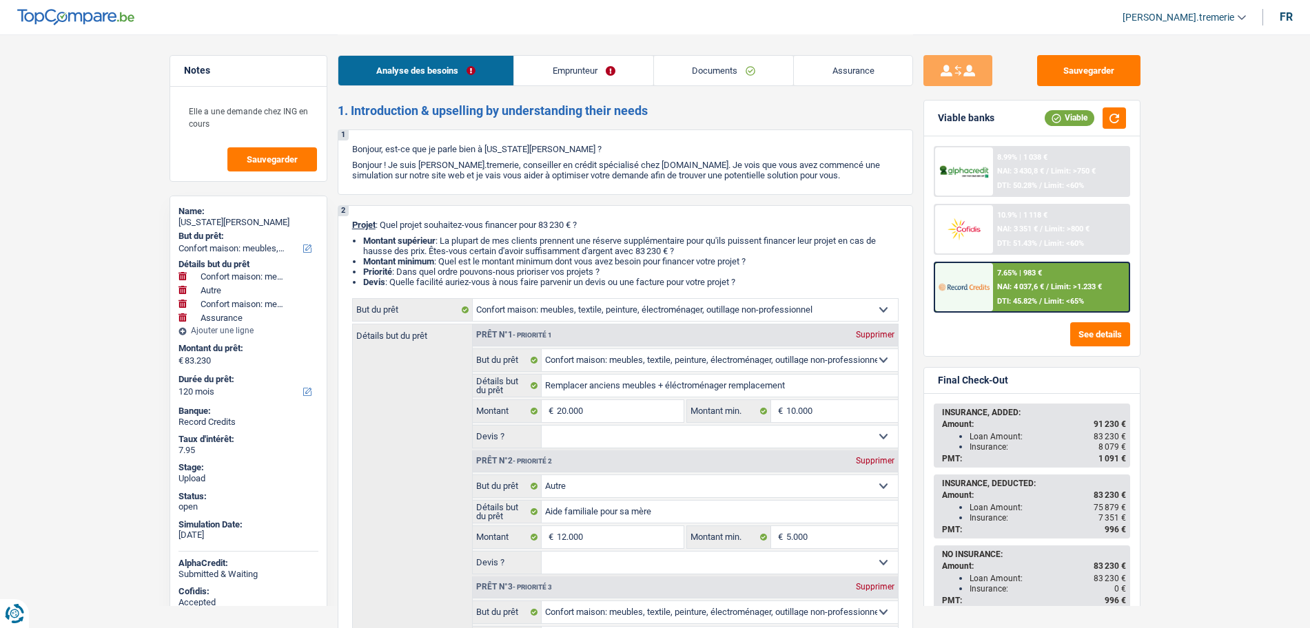
select select "other"
select select "household"
select select "insurance"
select select "120"
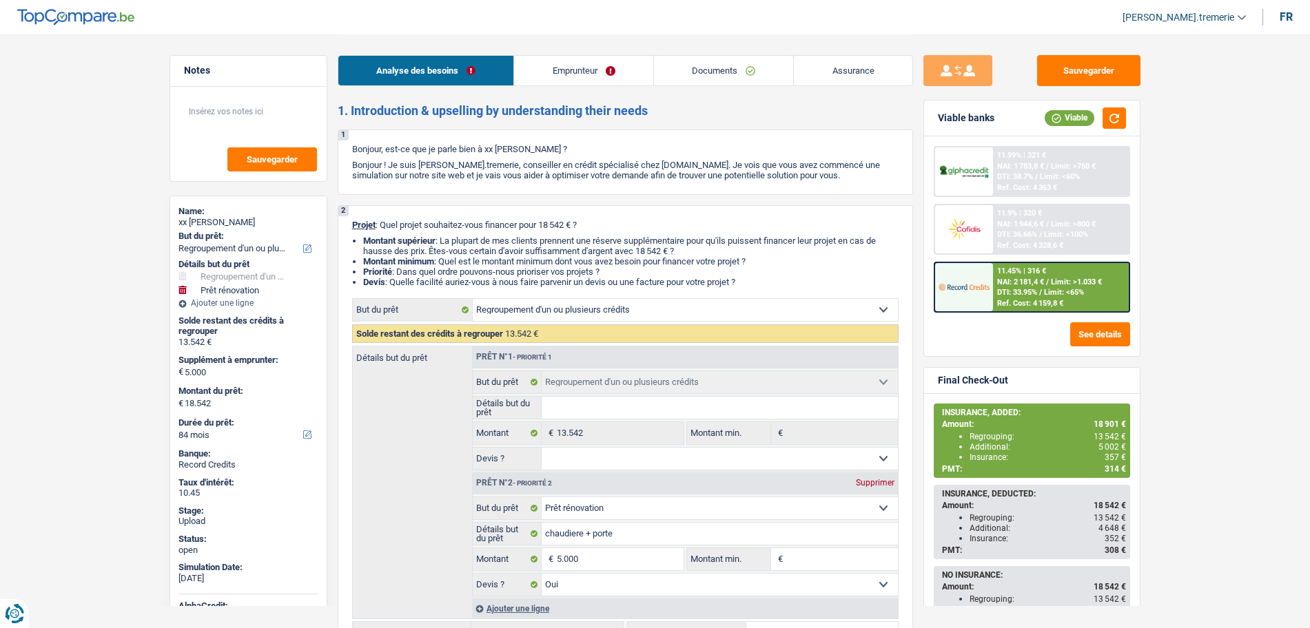
select select "refinancing"
select select "renovation"
select select "84"
select select "refinancing"
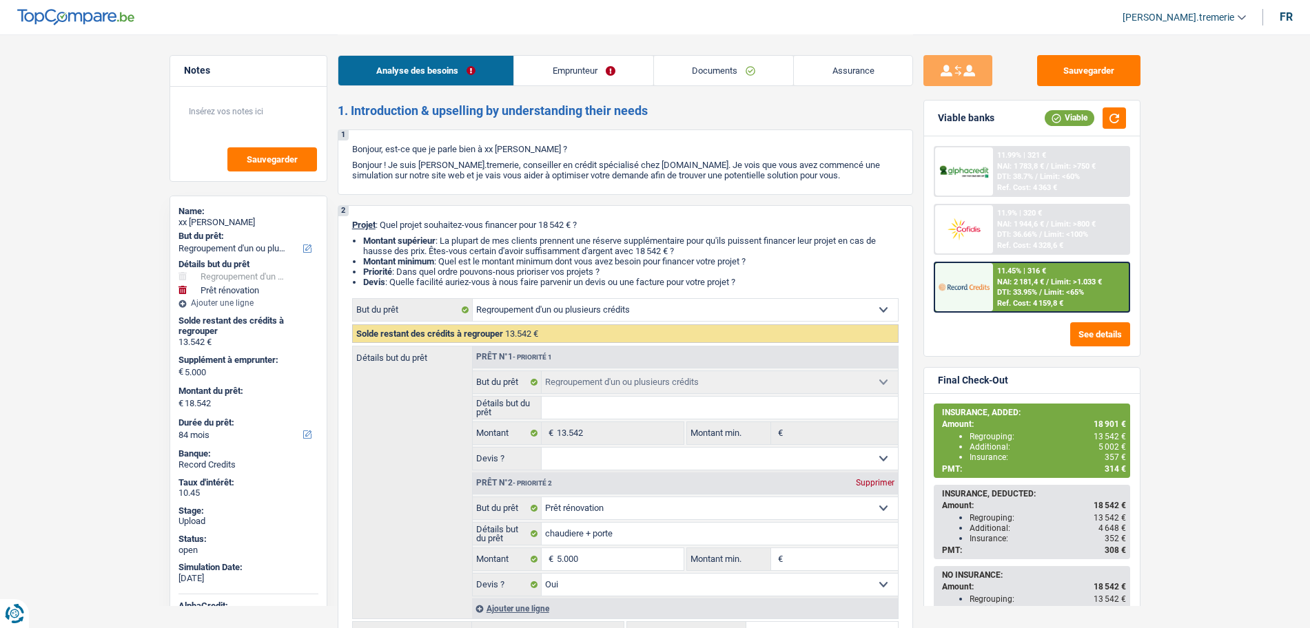
select select "refinancing"
select select "renovation"
select select "yes"
select select "84"
select select "privateEmployee"
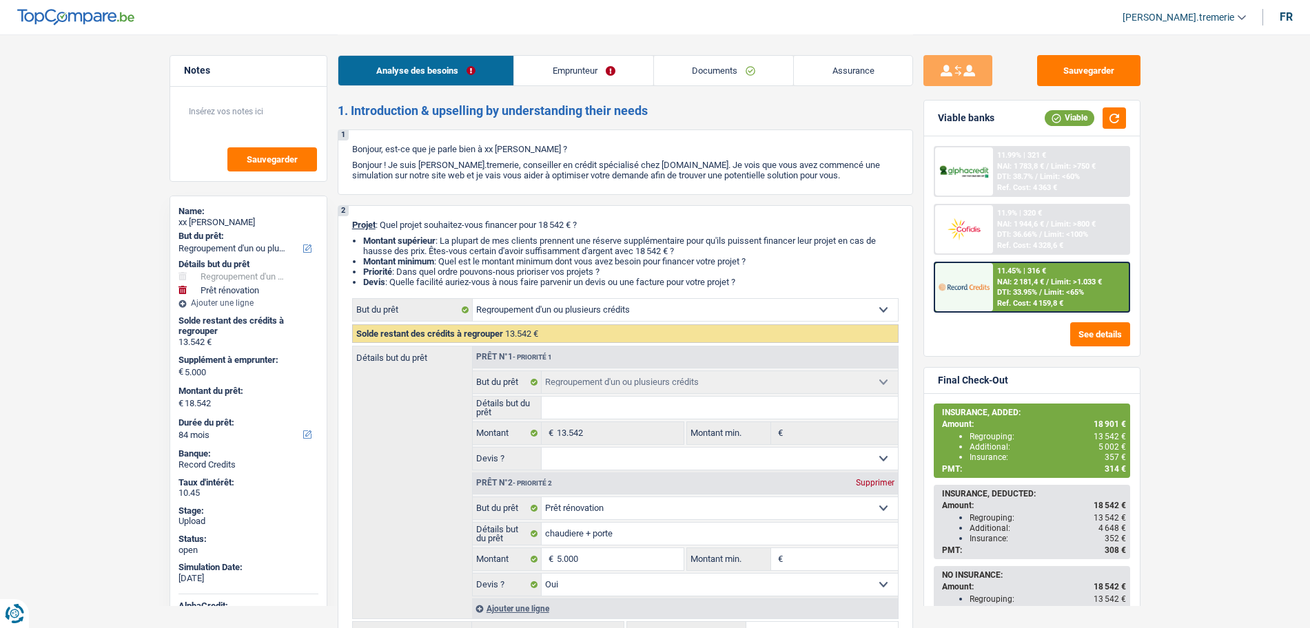
select select "netSalary"
select select "mealVouchers"
select select "ownerWithMortgage"
select select "mortgage"
select select "300"
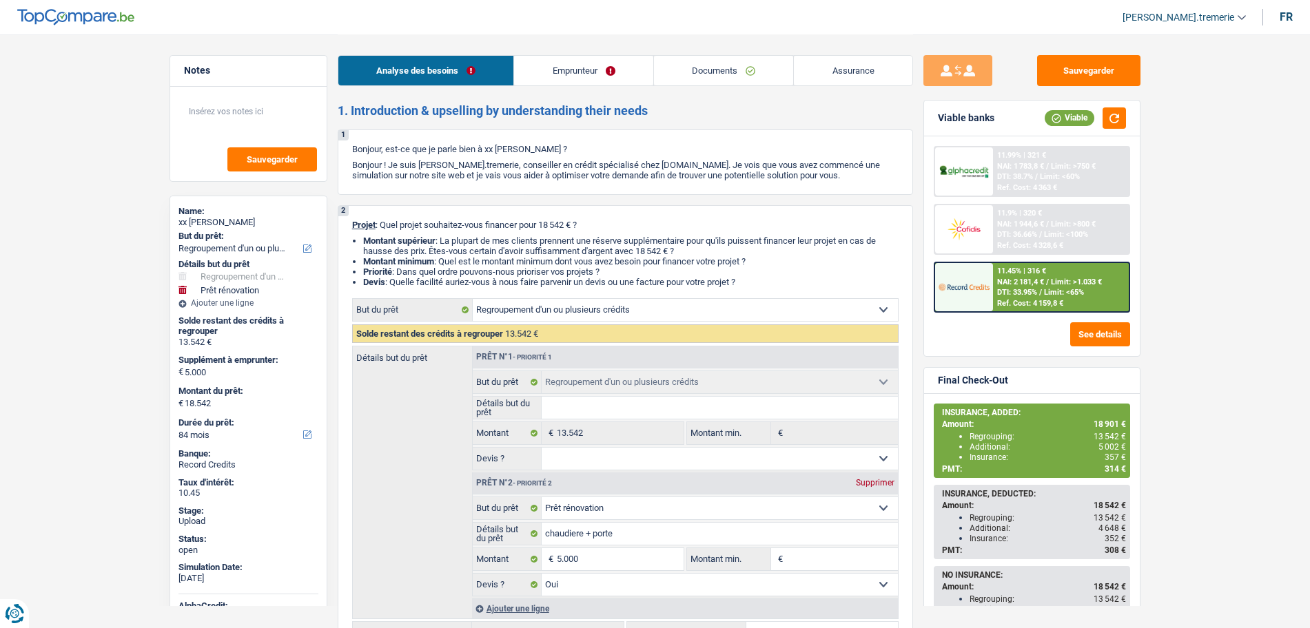
select select "personalLoan"
select select "smallWorks"
select select "60"
select select "cardOrCredit"
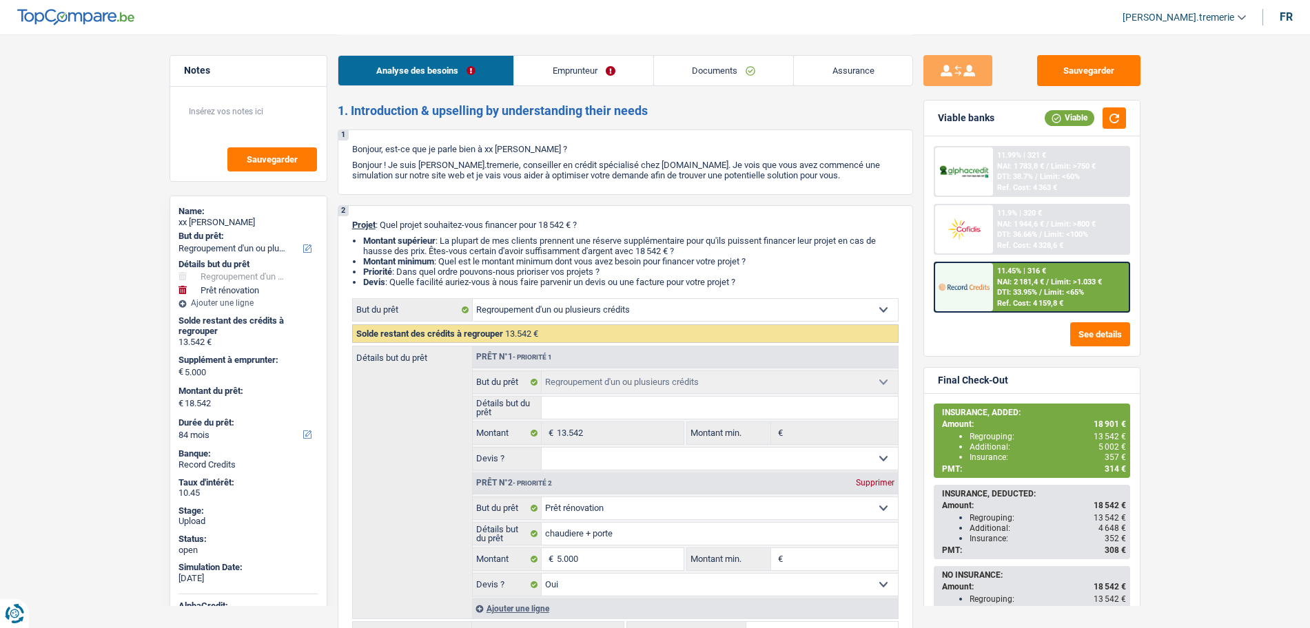
select select "refinancing"
select select "renovation"
select select "yes"
select select "84"
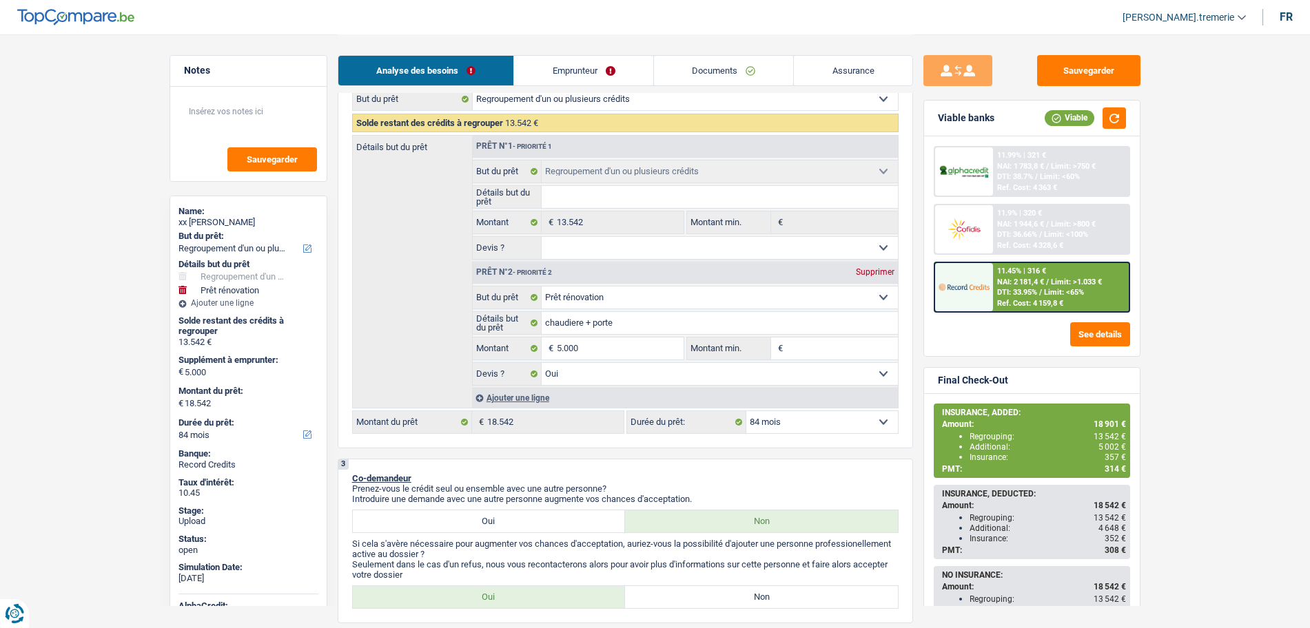
scroll to position [210, 0]
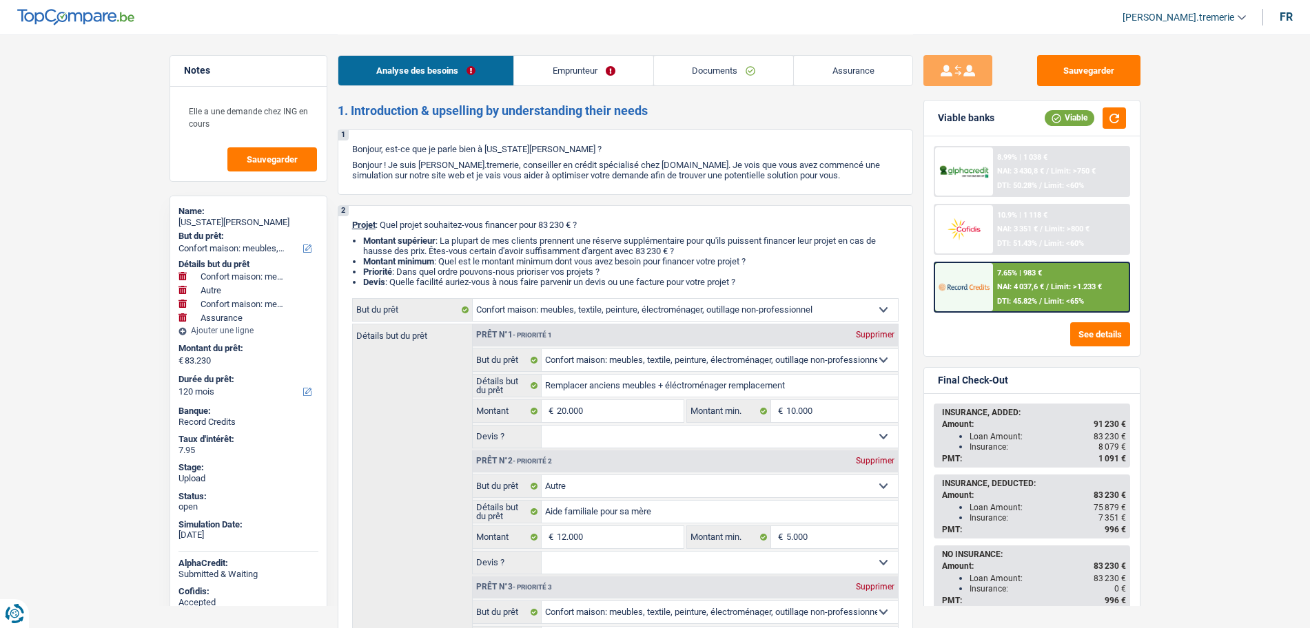
select select "household"
select select "other"
select select "household"
select select "insurance"
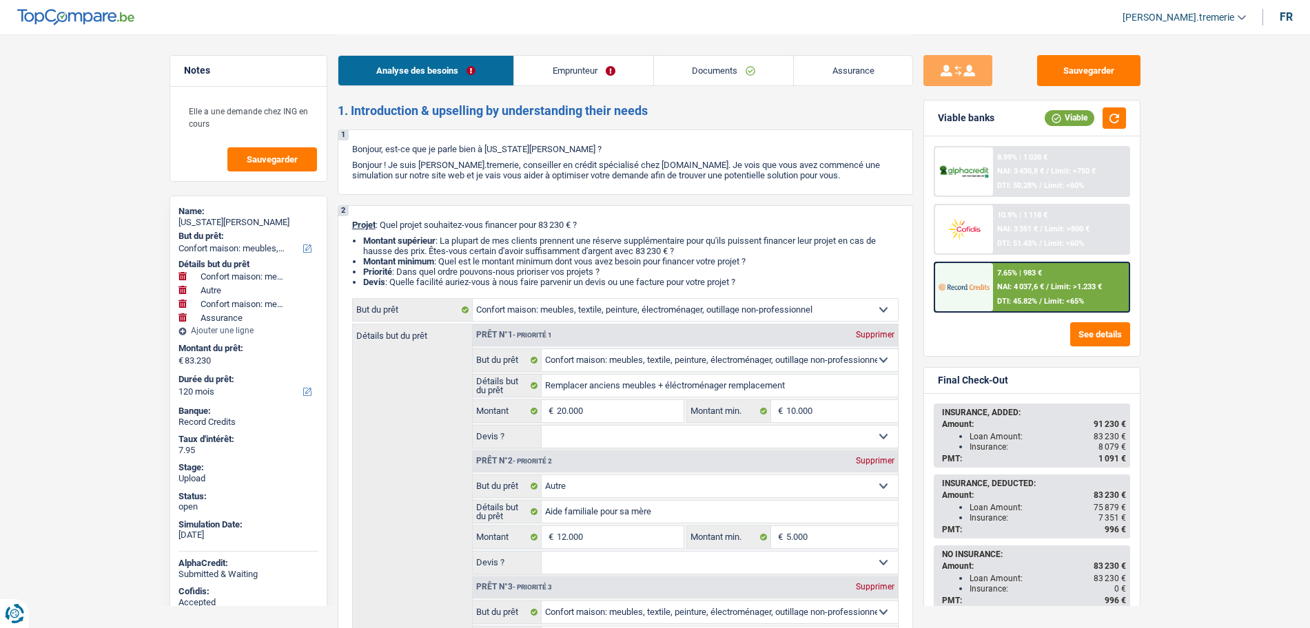
select select "120"
select select "household"
select select "other"
select select "household"
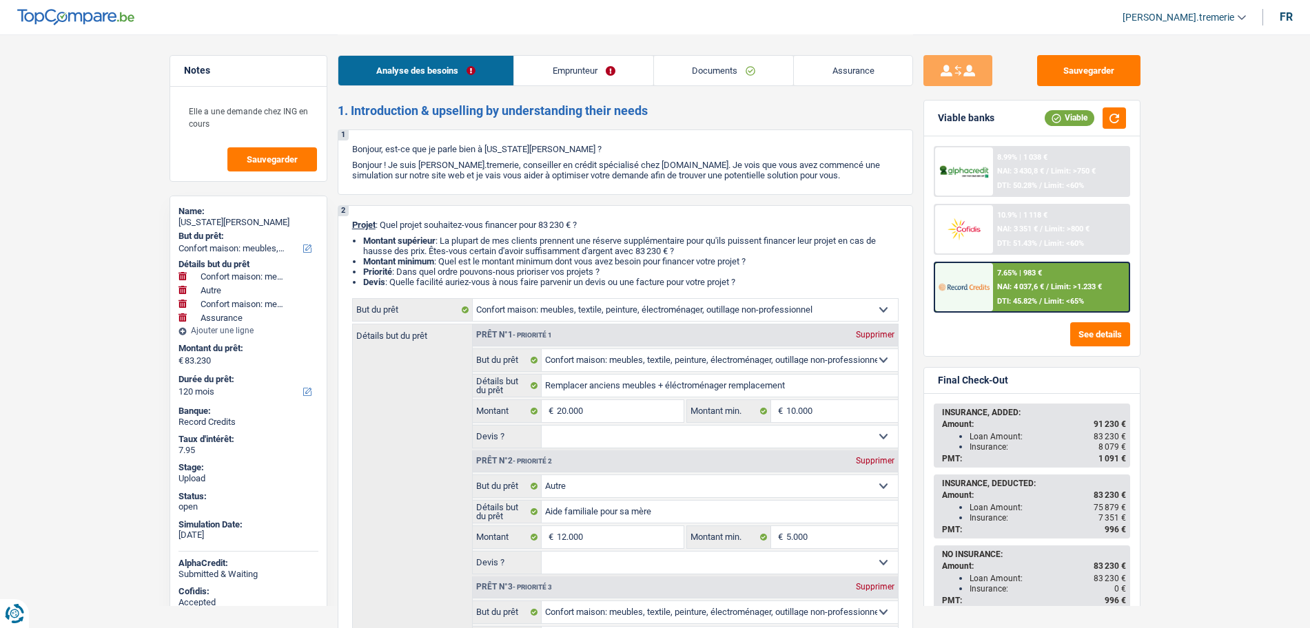
select select "insurance"
select select "120"
select select "publicEmployee"
select select "netSalary"
select select "mealVouchers"
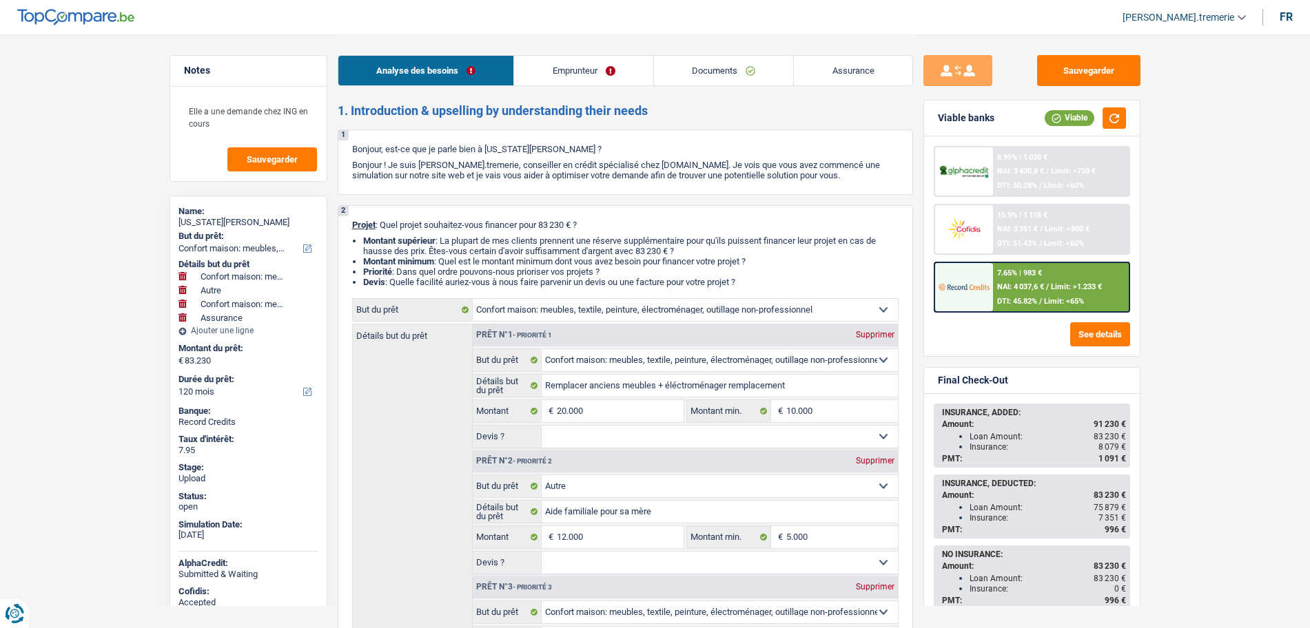
select select "familyAllowances"
select select "ownerWithMortgage"
select select "mortgage"
select select "240"
select select "cardOrCredit"
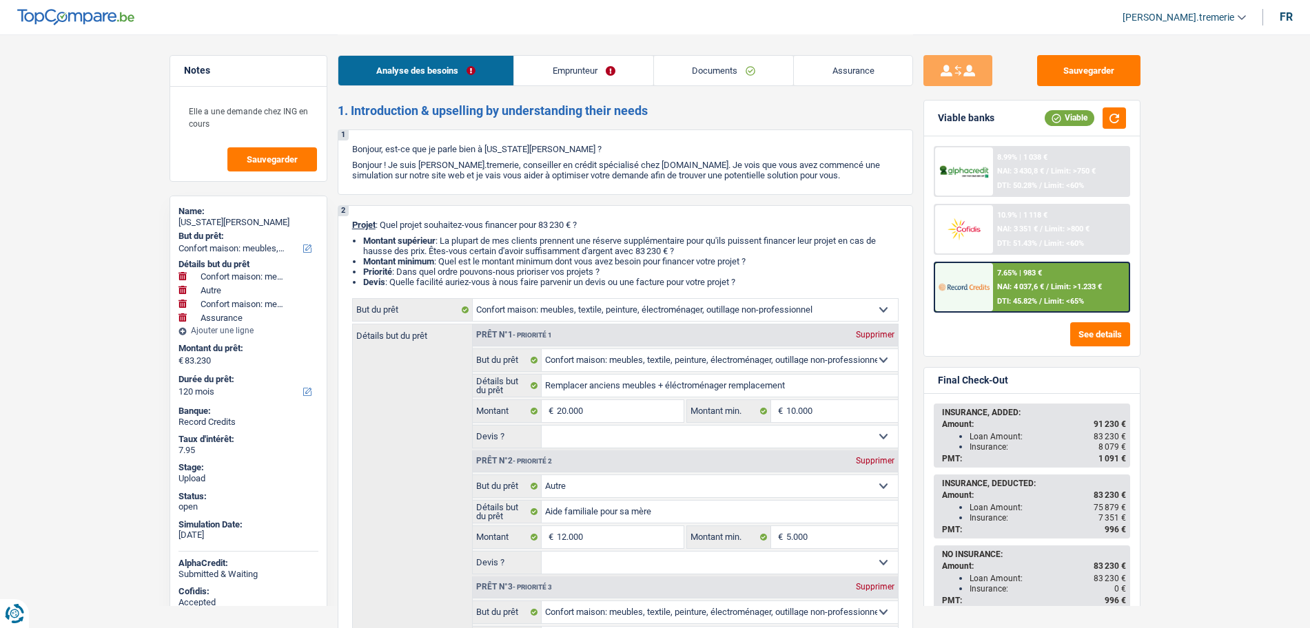
select select "cardOrCredit"
select select "renovationLoan"
select select "84"
select select "household"
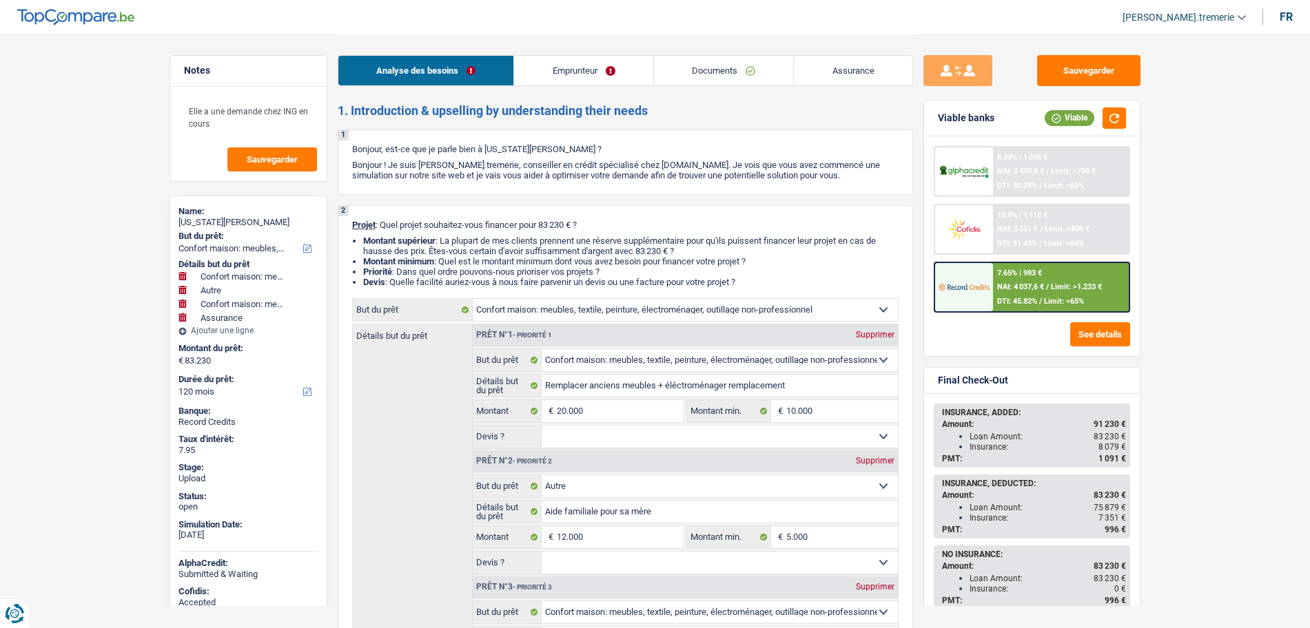
select select "other"
select select "household"
select select "insurance"
select select "120"
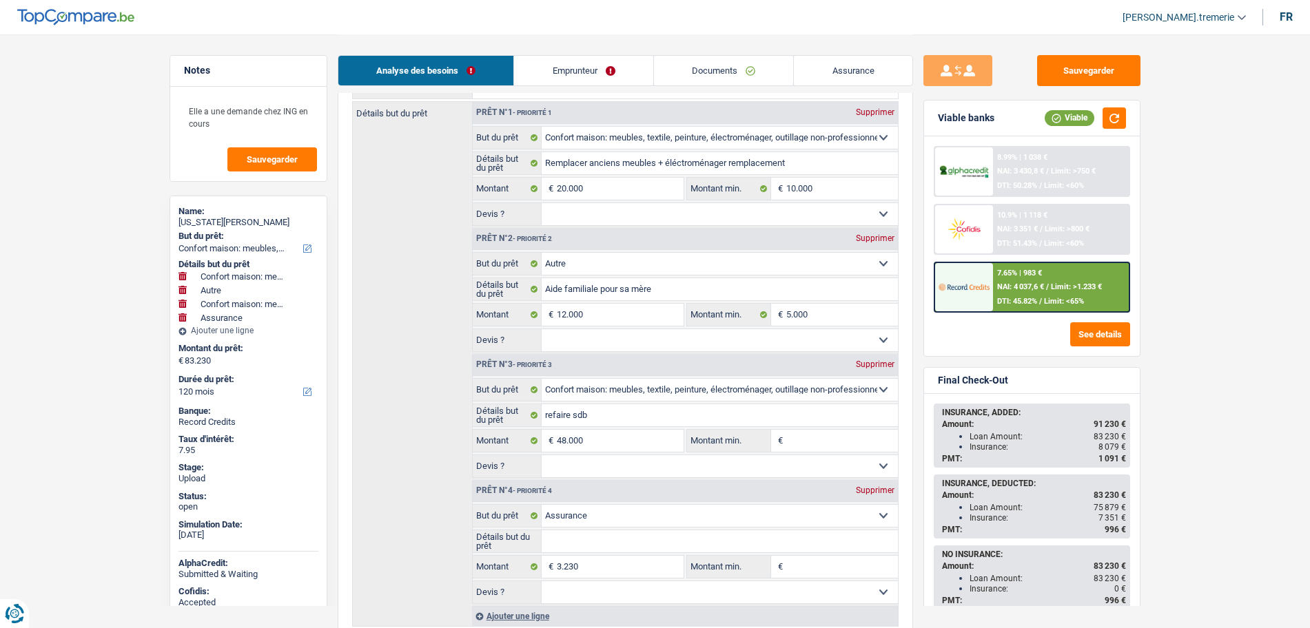
scroll to position [220, 0]
